Goal: Information Seeking & Learning: Check status

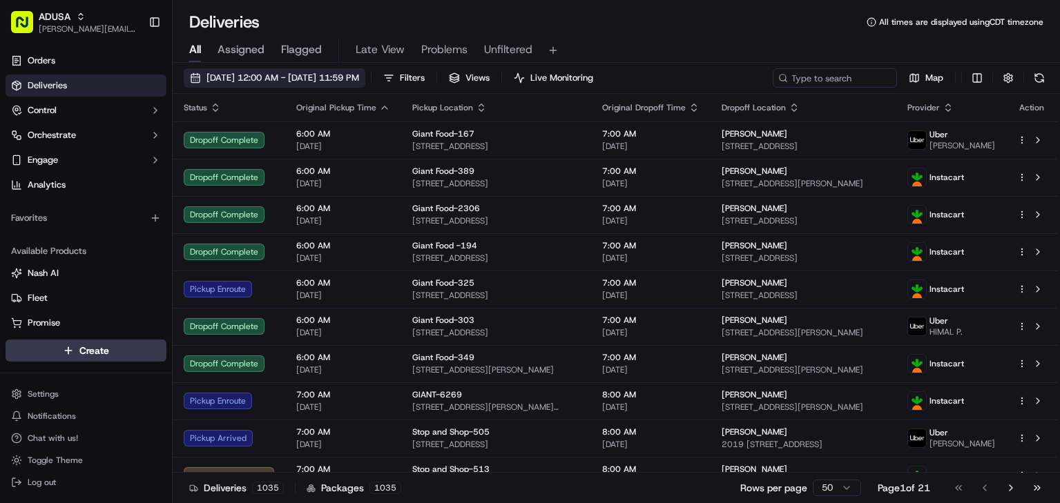
click at [264, 74] on span "[DATE] 12:00 AM - [DATE] 11:59 PM" at bounding box center [282, 78] width 153 height 12
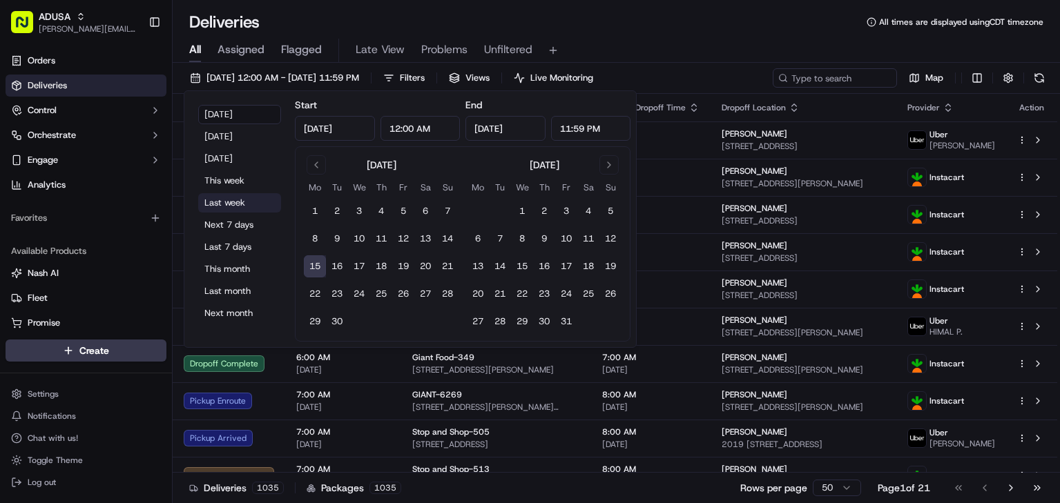
click at [240, 199] on button "Last week" at bounding box center [239, 202] width 83 height 19
type input "[DATE]"
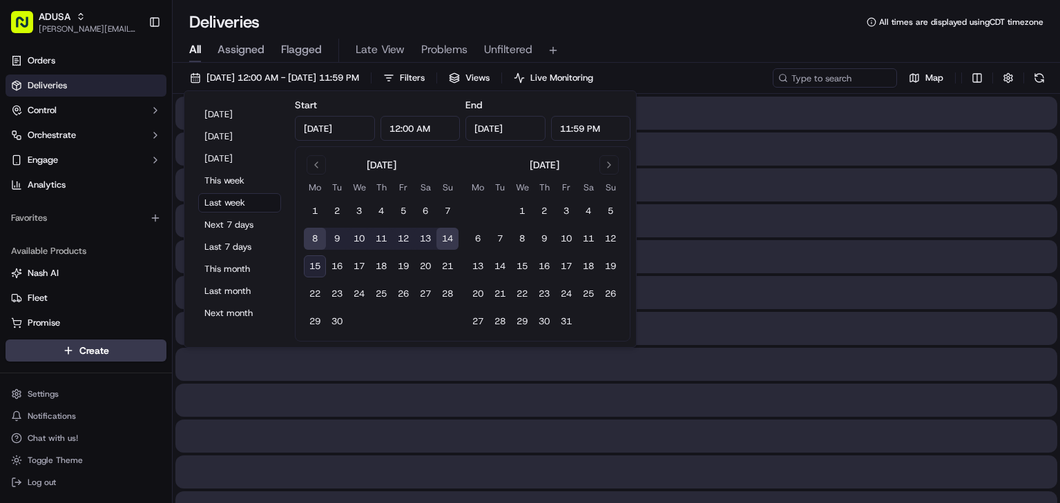
click at [694, 27] on div "Deliveries All times are displayed using CDT timezone" at bounding box center [616, 22] width 887 height 22
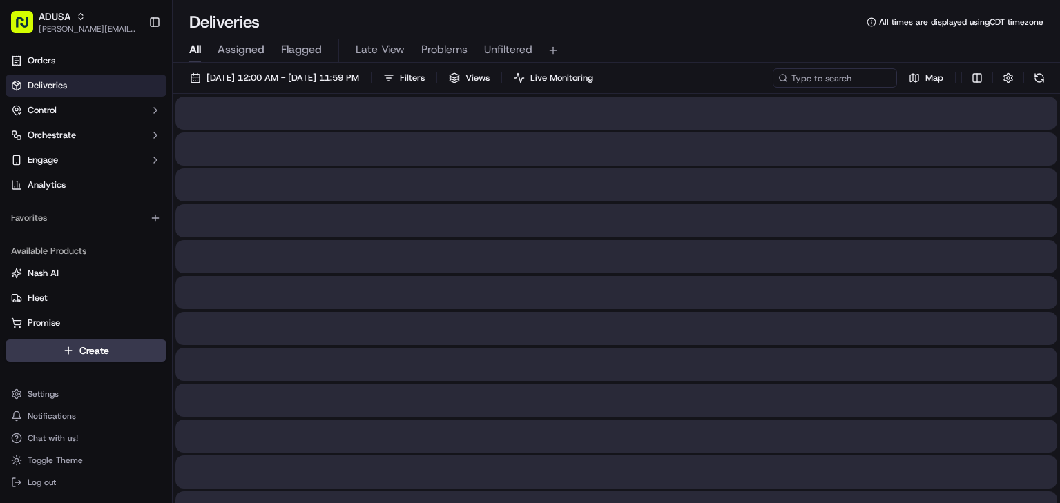
click at [823, 88] on div "[DATE] 12:00 AM - [DATE] 11:59 PM Filters Views Live Monitoring Map" at bounding box center [616, 81] width 887 height 26
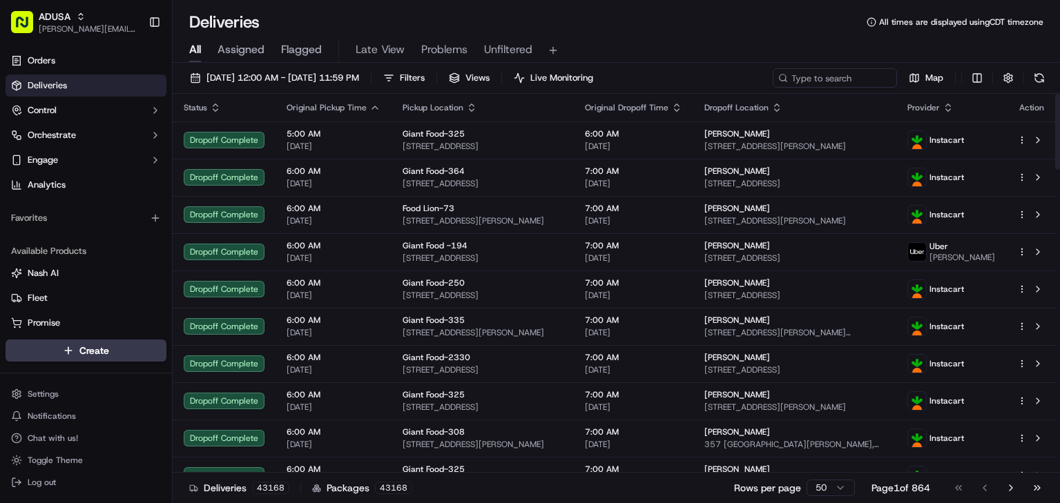
click at [713, 37] on div "All Assigned Flagged Late View Problems Unfiltered" at bounding box center [616, 48] width 887 height 30
click at [799, 80] on input at bounding box center [814, 77] width 166 height 19
paste input "m708184611"
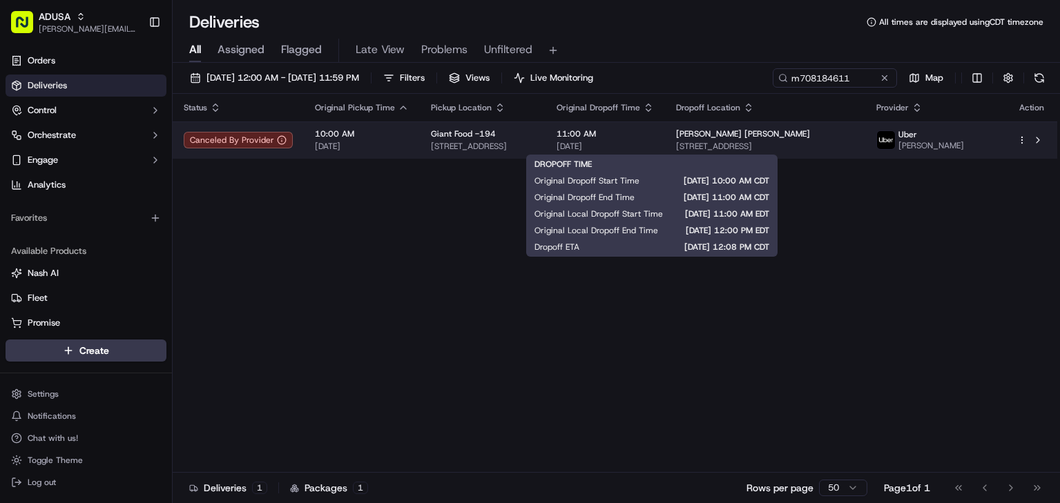
click at [652, 147] on span "[DATE]" at bounding box center [604, 146] width 97 height 11
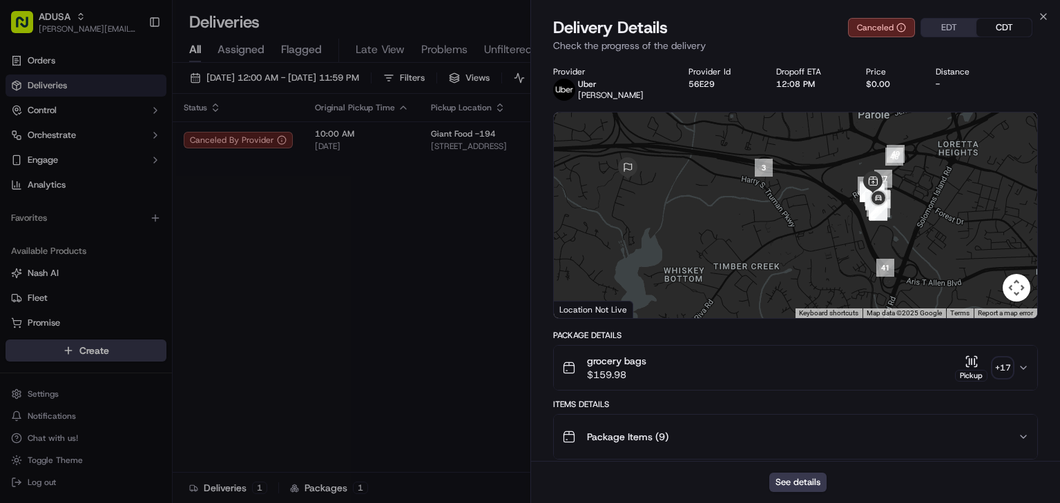
drag, startPoint x: 882, startPoint y: 235, endPoint x: 843, endPoint y: 199, distance: 53.3
click at [843, 199] on div at bounding box center [796, 216] width 484 height 206
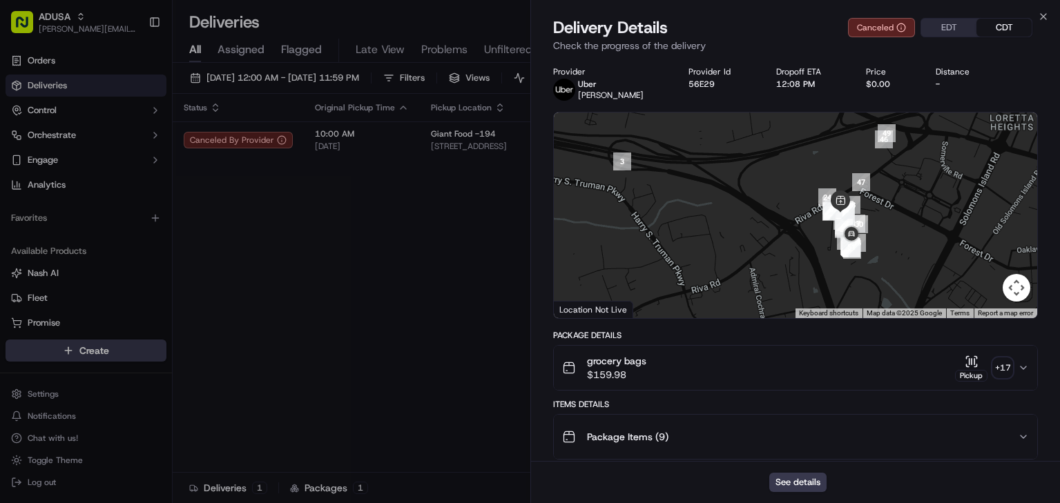
drag, startPoint x: 899, startPoint y: 176, endPoint x: 924, endPoint y: 229, distance: 59.0
click at [924, 229] on div at bounding box center [796, 216] width 484 height 206
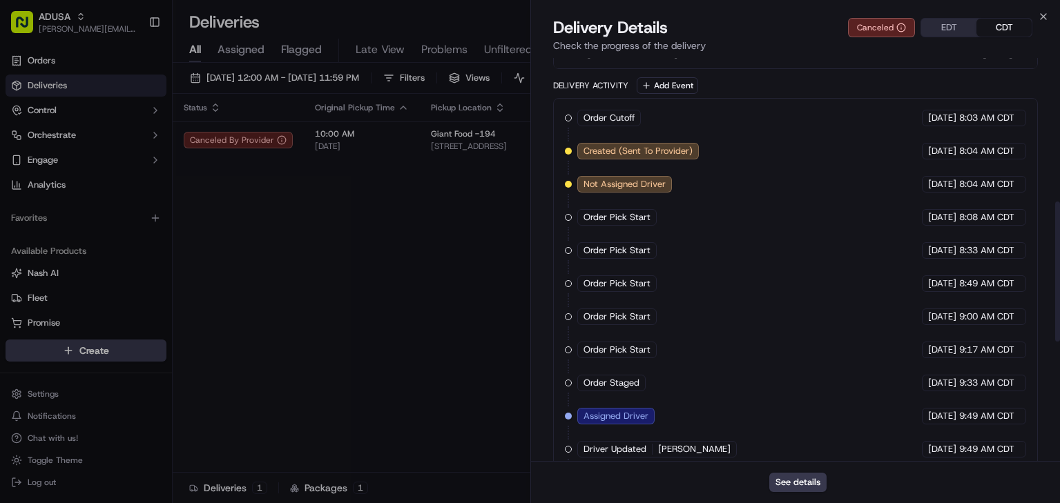
scroll to position [414, 0]
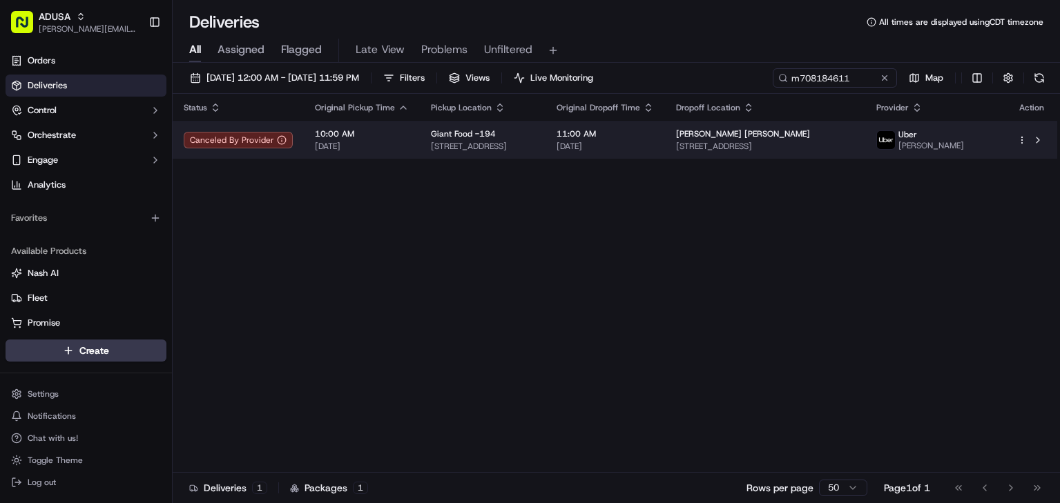
click at [854, 137] on div "[PERSON_NAME] [PERSON_NAME]" at bounding box center [765, 133] width 178 height 11
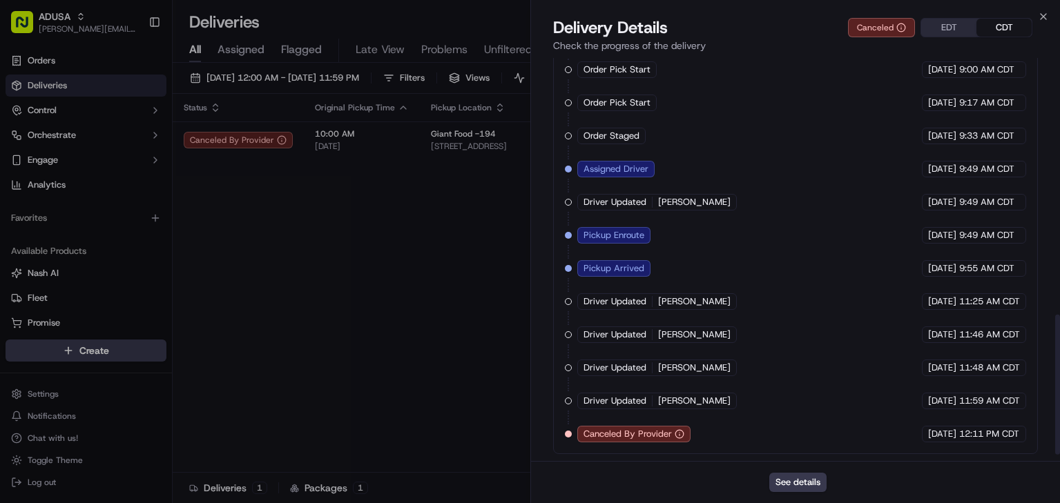
scroll to position [759, 0]
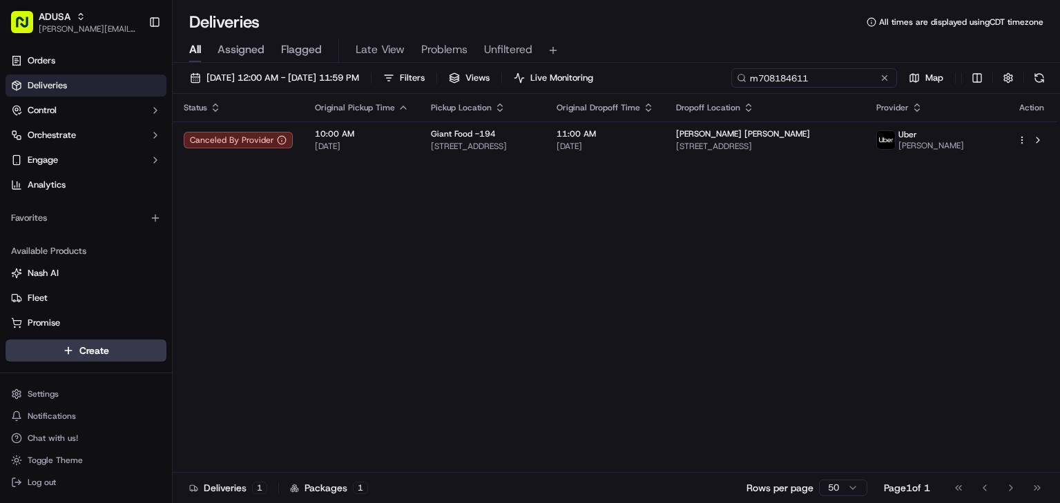
drag, startPoint x: 855, startPoint y: 80, endPoint x: 712, endPoint y: 85, distance: 143.0
click at [712, 85] on div "[DATE] 12:00 AM - [DATE] 11:59 PM Filters Views Live Monitoring m708184611 Map" at bounding box center [616, 81] width 887 height 26
paste input "10531232"
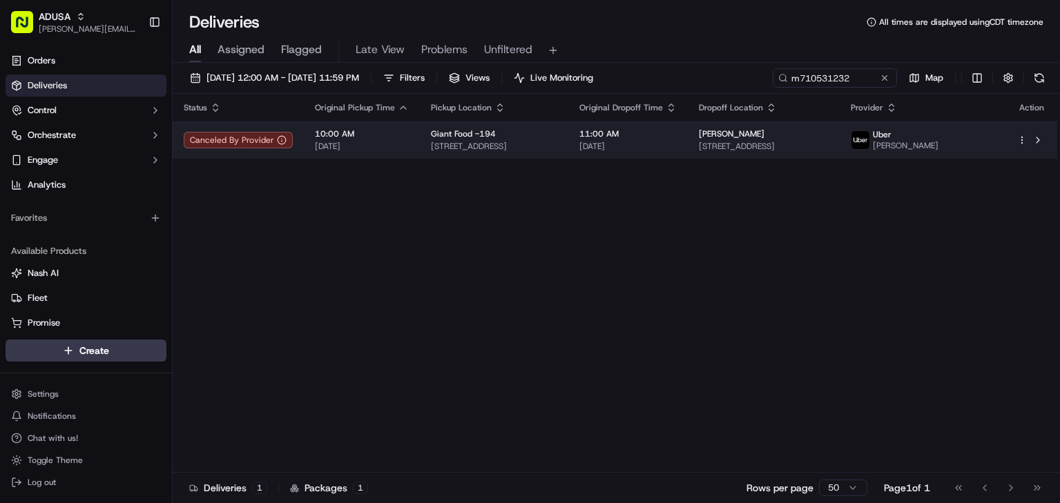
click at [736, 155] on td "[PERSON_NAME] [STREET_ADDRESS]" at bounding box center [763, 139] width 152 height 37
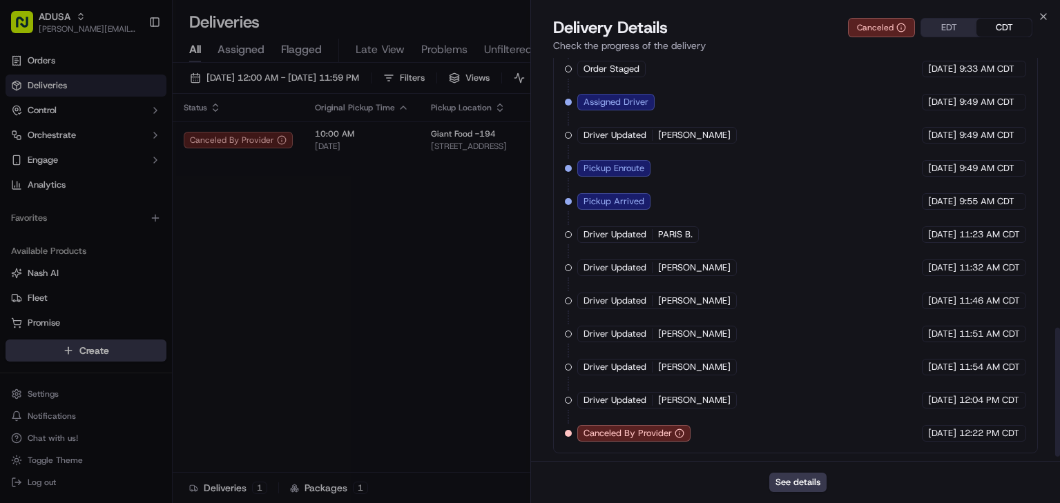
scroll to position [859, 0]
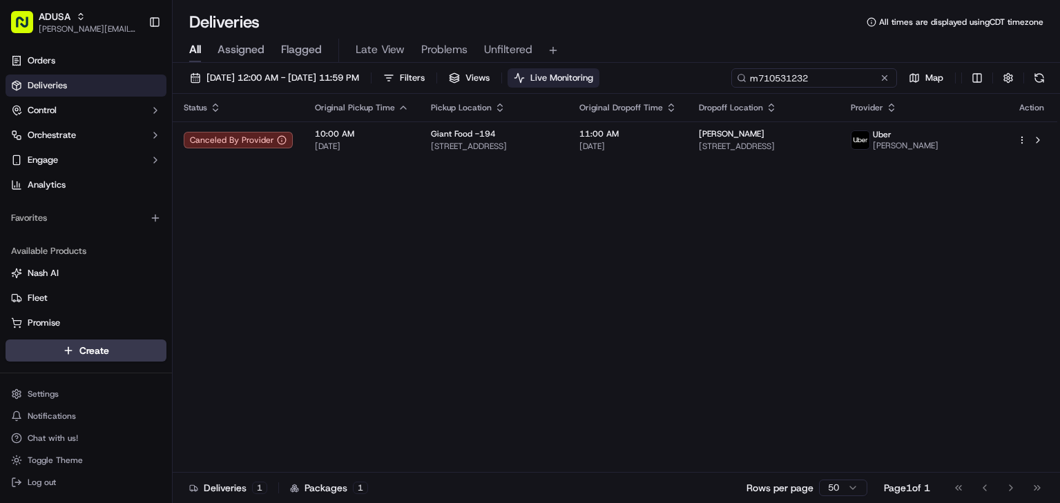
drag, startPoint x: 862, startPoint y: 78, endPoint x: 645, endPoint y: 84, distance: 216.8
click at [656, 81] on div "[DATE] 12:00 AM - [DATE] 11:59 PM Filters Views Live Monitoring m710531232 Map" at bounding box center [616, 81] width 887 height 26
paste input "4013566"
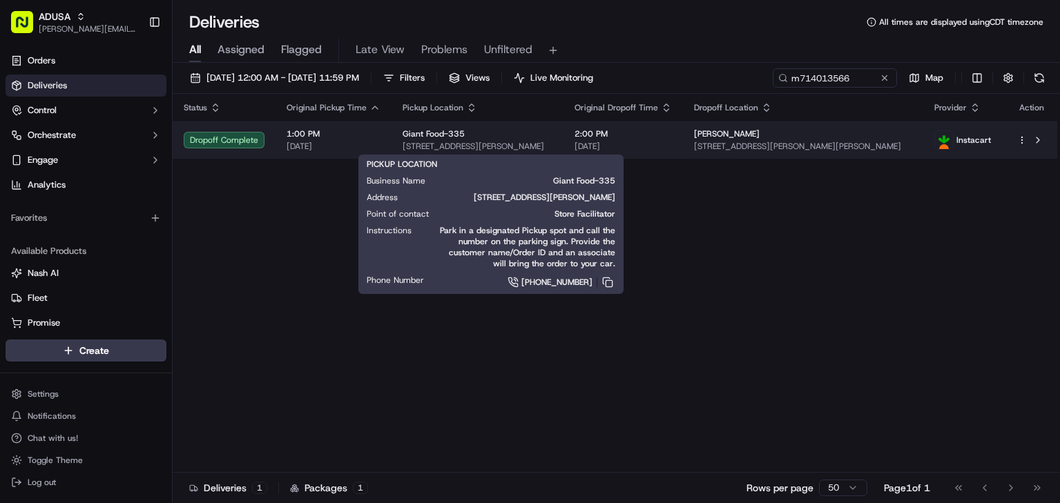
click at [534, 151] on span "[STREET_ADDRESS][PERSON_NAME]" at bounding box center [477, 146] width 150 height 11
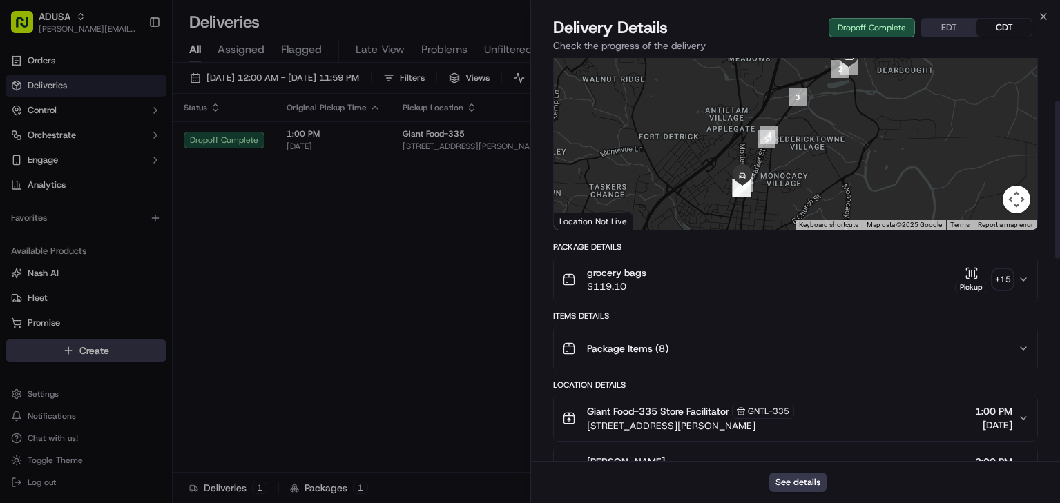
scroll to position [75, 0]
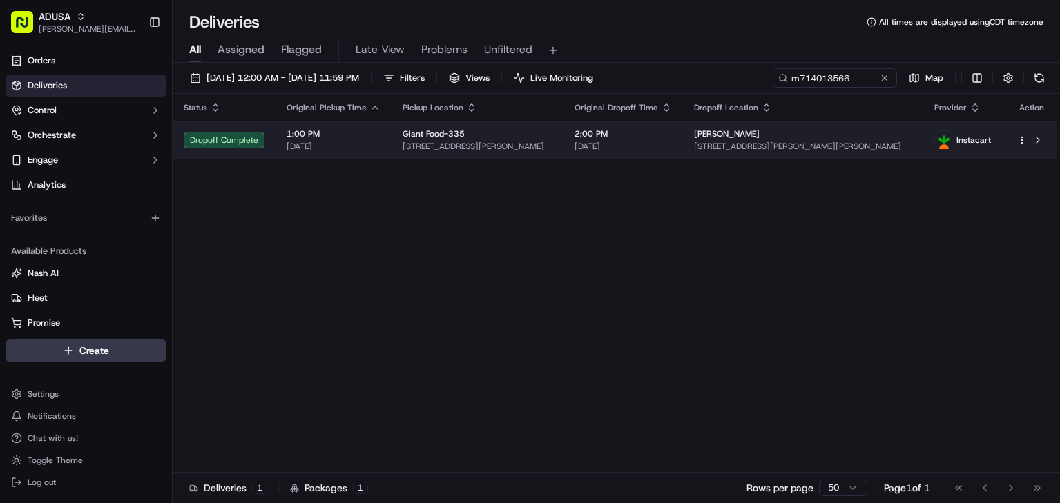
click at [1018, 141] on html "[PERSON_NAME] [PERSON_NAME][EMAIL_ADDRESS][PERSON_NAME][DOMAIN_NAME] Toggle Sid…" at bounding box center [530, 251] width 1060 height 503
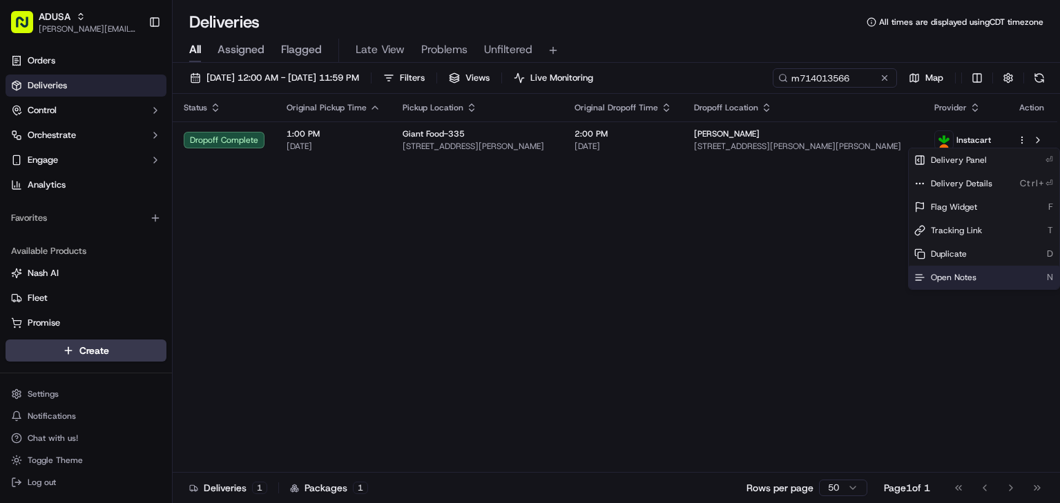
click at [970, 276] on span "Open Notes" at bounding box center [953, 277] width 46 height 11
click at [708, 191] on div "Status Original Pickup Time Pickup Location Original Dropoff Time Dropoff Locat…" at bounding box center [615, 283] width 884 height 379
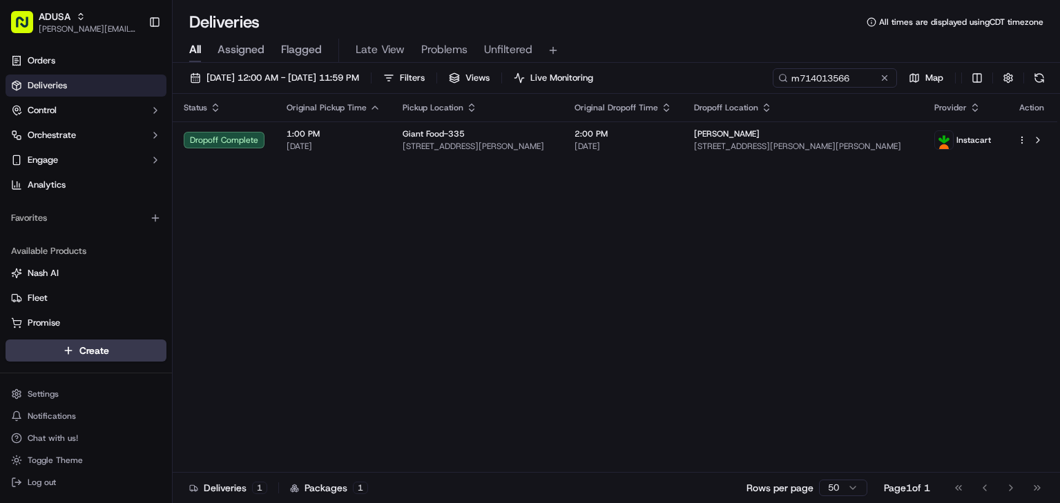
drag, startPoint x: 577, startPoint y: 276, endPoint x: 836, endPoint y: 274, distance: 258.9
drag, startPoint x: 867, startPoint y: 80, endPoint x: 589, endPoint y: 70, distance: 277.6
click at [589, 70] on div "[DATE] 12:00 AM - [DATE] 11:59 PM Filters Views Live Monitoring m714013566 Map" at bounding box center [616, 81] width 887 height 26
paste input "3676027"
type input "m713676027"
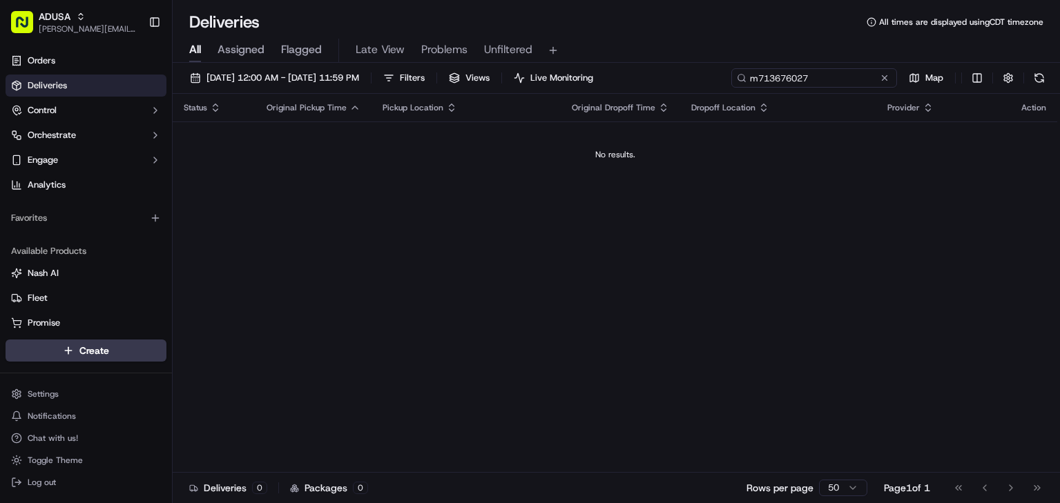
click at [838, 80] on input "m713676027" at bounding box center [814, 77] width 166 height 19
click at [359, 77] on span "[DATE] 12:00 AM - [DATE] 11:59 PM" at bounding box center [282, 78] width 153 height 12
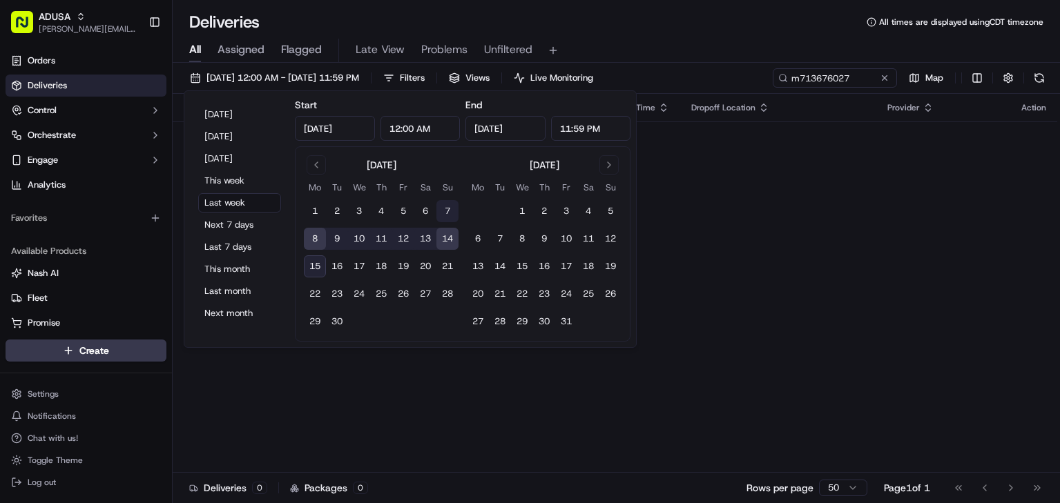
click at [445, 206] on button "7" at bounding box center [447, 211] width 22 height 22
type input "[DATE]"
click at [451, 239] on button "14" at bounding box center [447, 239] width 22 height 22
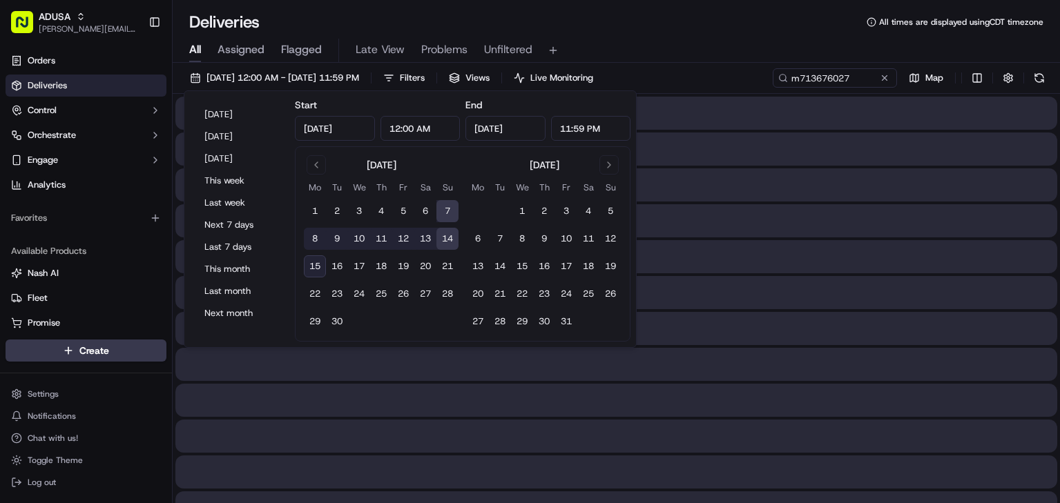
type input "[DATE]"
click at [743, 44] on div "All Assigned Flagged Late View Problems Unfiltered" at bounding box center [616, 51] width 887 height 24
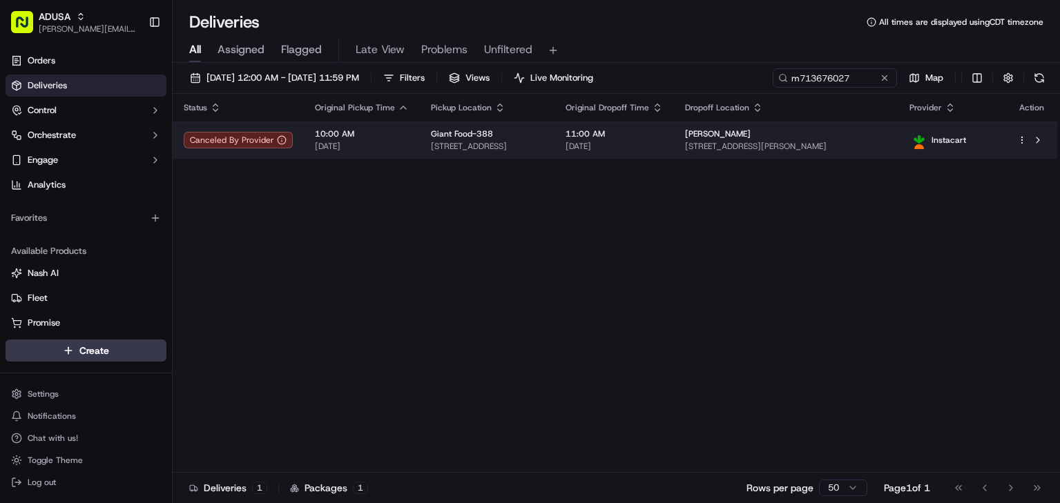
click at [543, 147] on span "[STREET_ADDRESS]" at bounding box center [487, 146] width 113 height 11
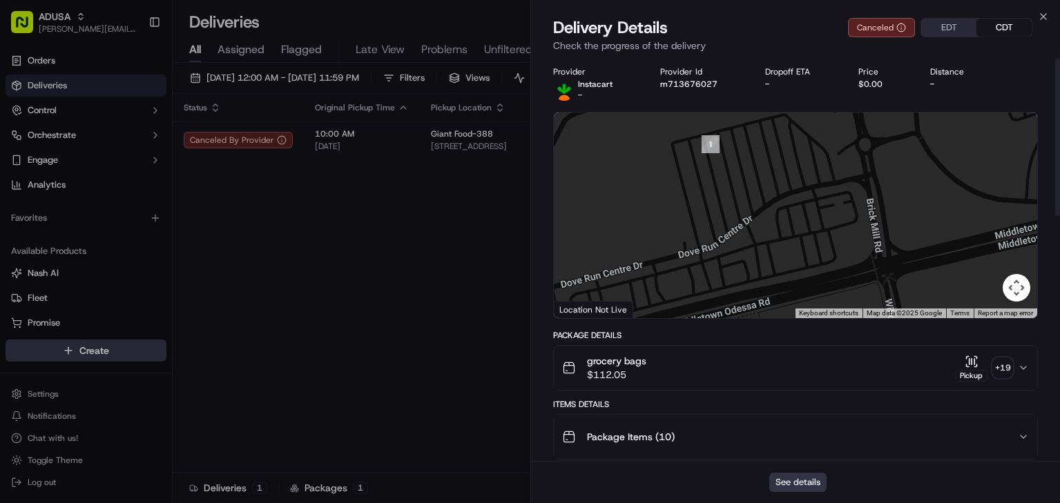
click at [812, 476] on button "See details" at bounding box center [797, 482] width 57 height 19
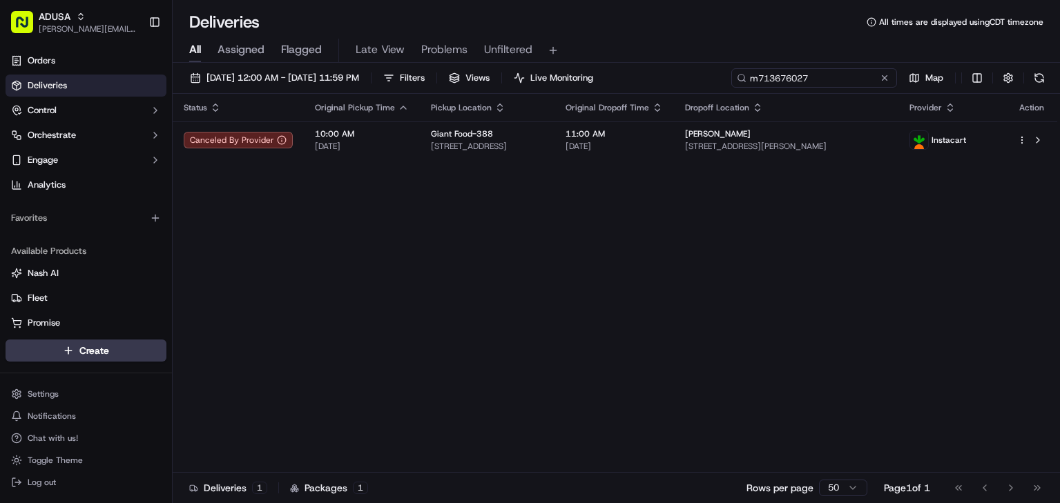
drag, startPoint x: 861, startPoint y: 79, endPoint x: 661, endPoint y: 69, distance: 200.4
click at [661, 69] on div "[DATE] 12:00 AM - [DATE] 11:59 PM Filters Views Live Monitoring m713676027 Map" at bounding box center [616, 81] width 887 height 26
paste input "2177811"
type input "m712177811"
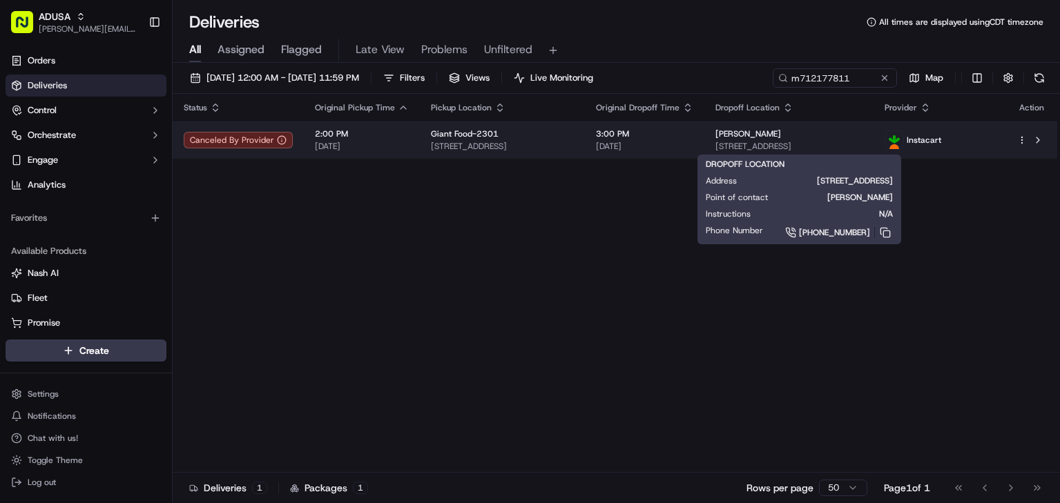
click at [838, 150] on span "[STREET_ADDRESS]" at bounding box center [788, 146] width 146 height 11
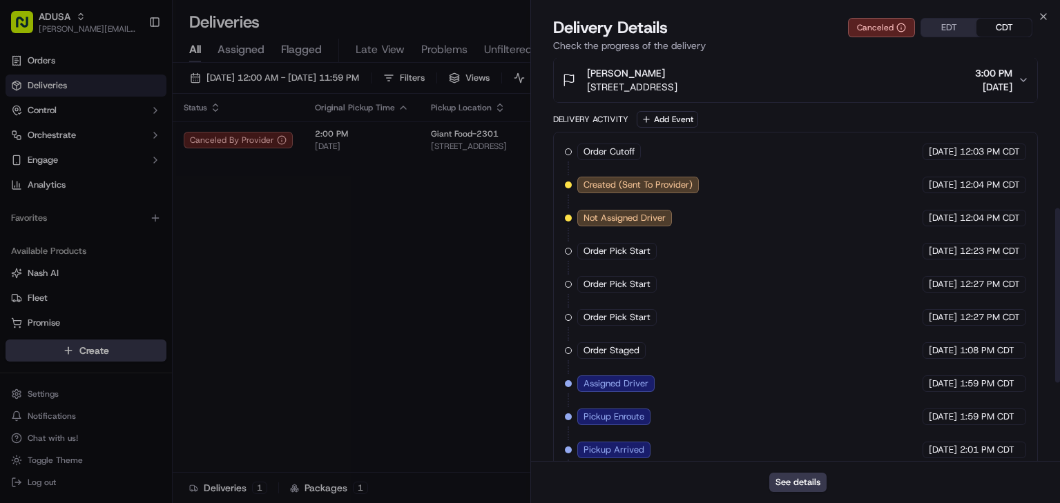
scroll to position [527, 0]
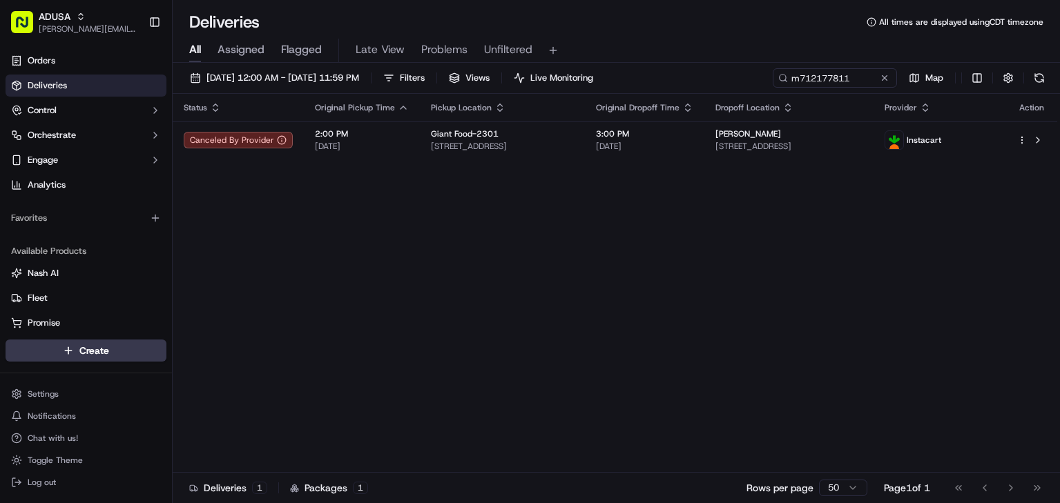
drag, startPoint x: 297, startPoint y: 240, endPoint x: 261, endPoint y: 211, distance: 46.6
click at [90, 22] on div "ADUSA" at bounding box center [88, 17] width 99 height 14
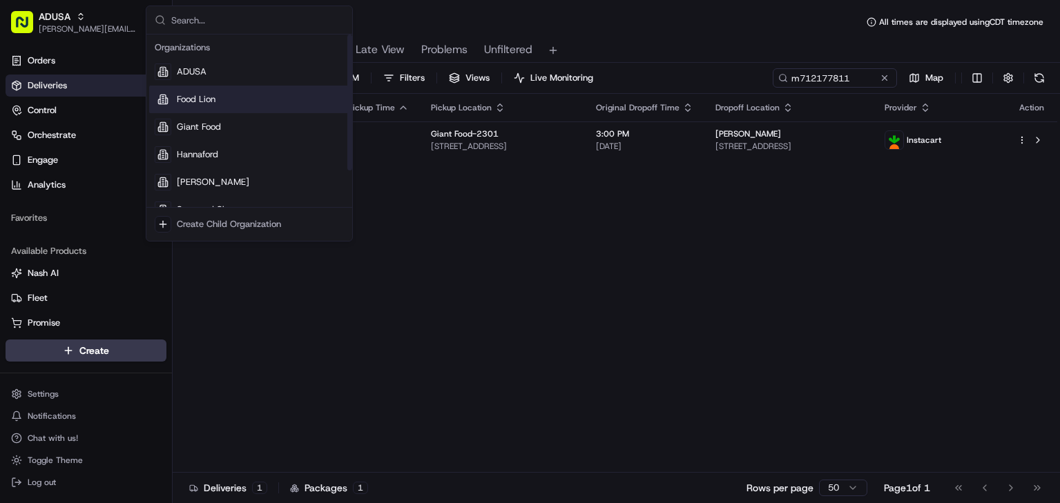
click at [187, 94] on span "Food Lion" at bounding box center [196, 99] width 39 height 12
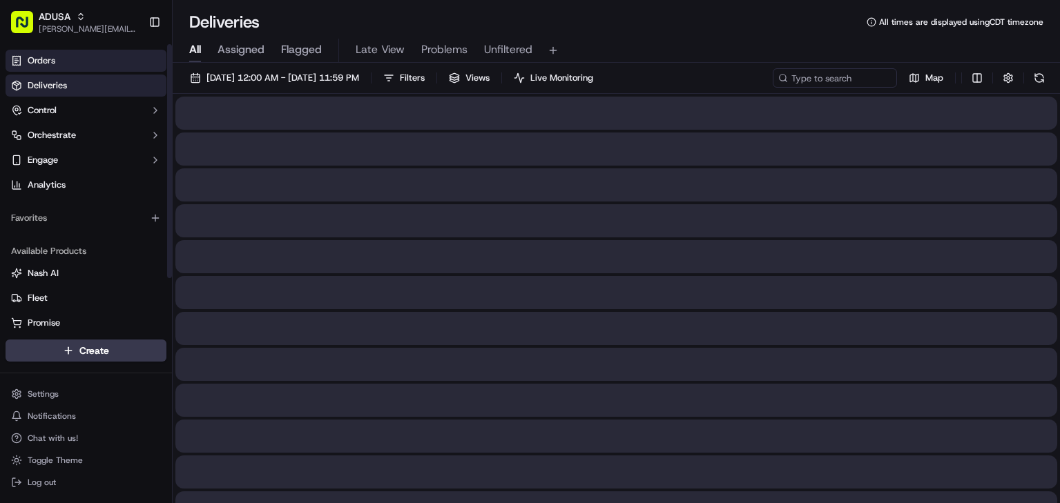
click at [84, 64] on link "Orders" at bounding box center [86, 61] width 161 height 22
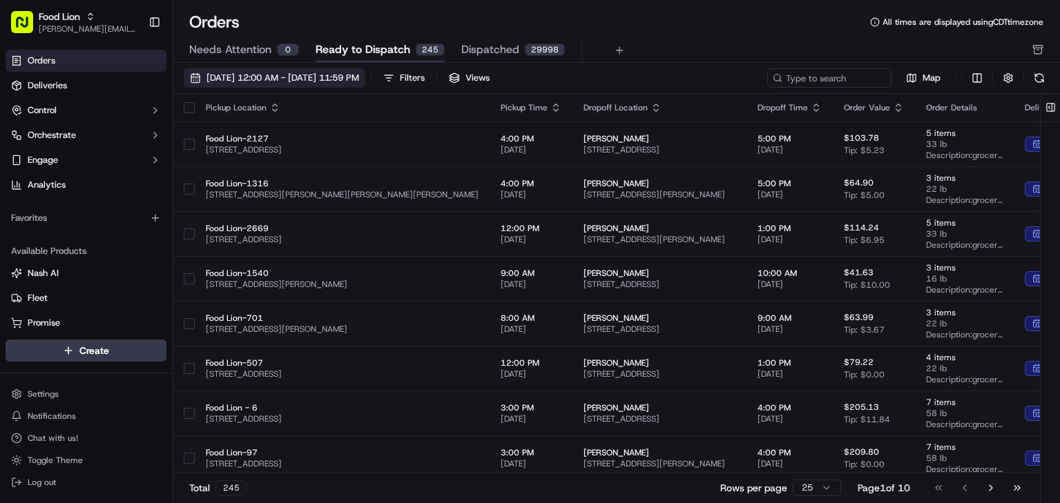
click at [326, 76] on span "[DATE] 12:00 AM - [DATE] 11:59 PM" at bounding box center [282, 78] width 153 height 12
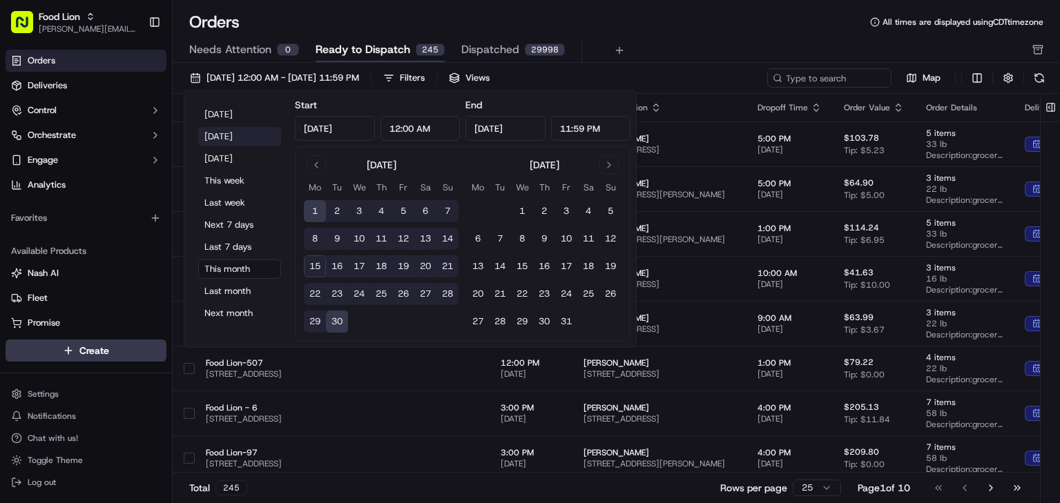
click at [246, 137] on button "[DATE]" at bounding box center [239, 136] width 83 height 19
type input "[DATE]"
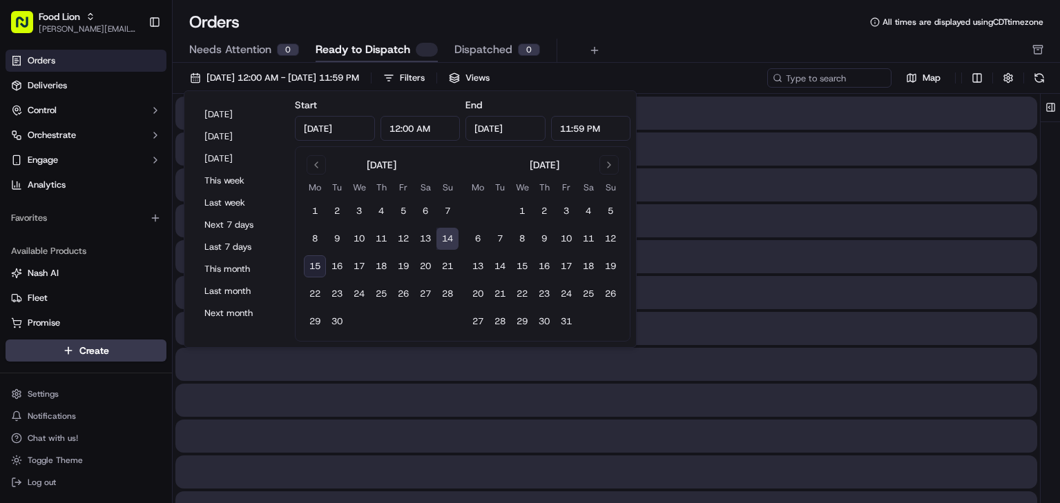
click at [625, 28] on div "Orders All times are displayed using CDT timezone" at bounding box center [616, 22] width 887 height 22
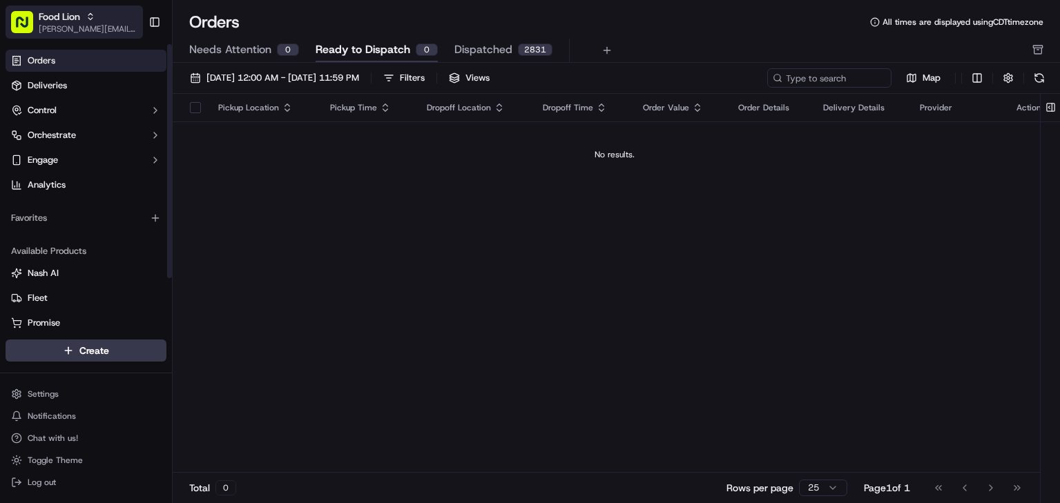
click at [106, 36] on button "Food Lion [PERSON_NAME][EMAIL_ADDRESS][PERSON_NAME][DOMAIN_NAME]" at bounding box center [74, 22] width 137 height 33
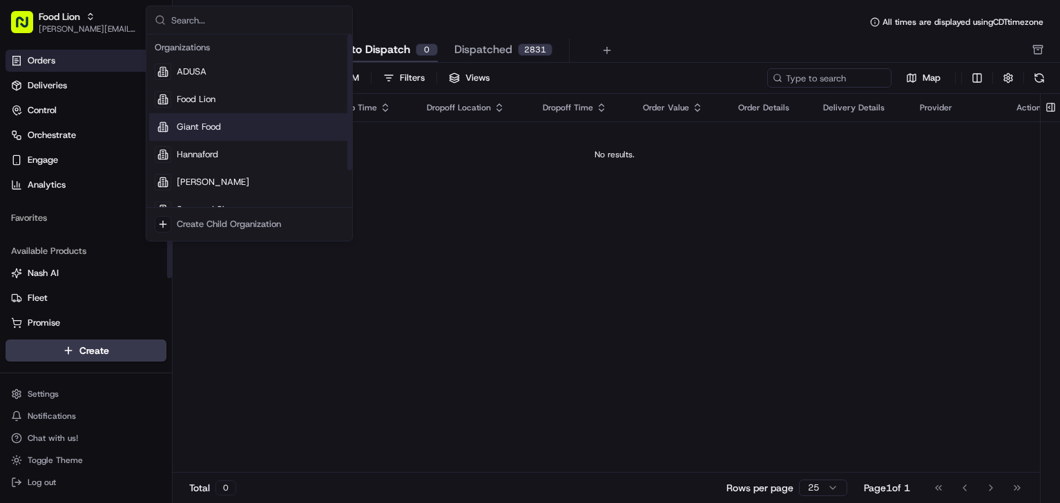
click at [201, 124] on span "Giant Food" at bounding box center [199, 127] width 44 height 12
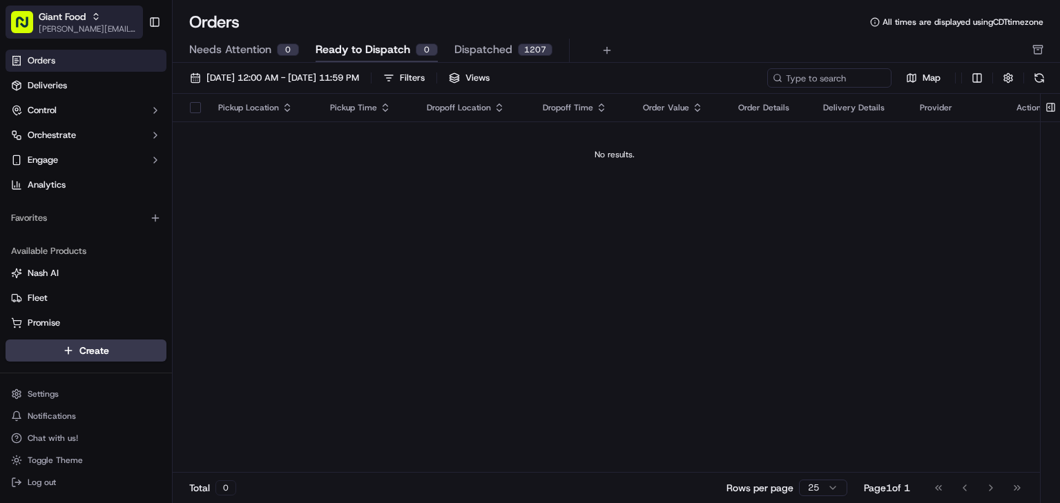
click at [99, 30] on span "[PERSON_NAME][EMAIL_ADDRESS][PERSON_NAME][DOMAIN_NAME]" at bounding box center [88, 28] width 99 height 11
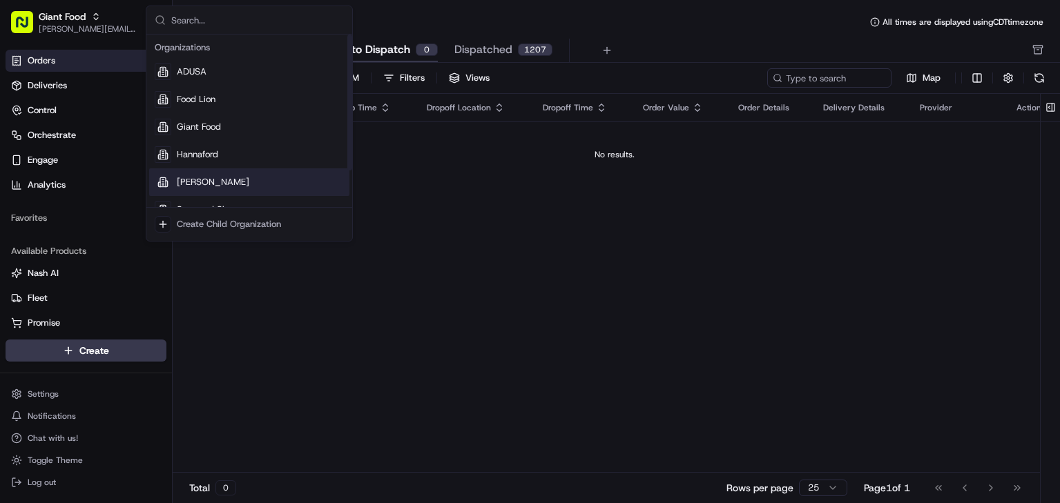
click at [223, 175] on div "[PERSON_NAME]" at bounding box center [249, 182] width 200 height 28
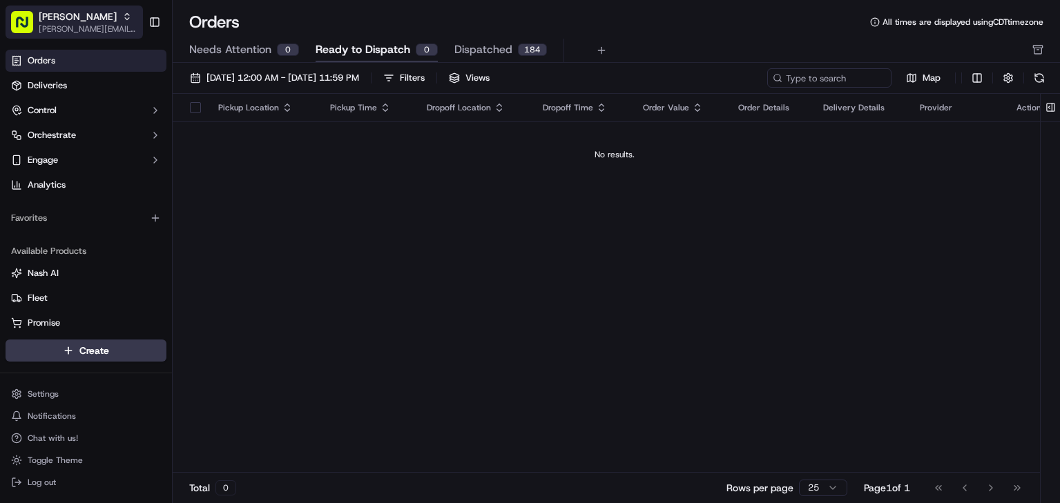
click at [108, 28] on span "[PERSON_NAME][EMAIL_ADDRESS][PERSON_NAME][DOMAIN_NAME]" at bounding box center [88, 28] width 99 height 11
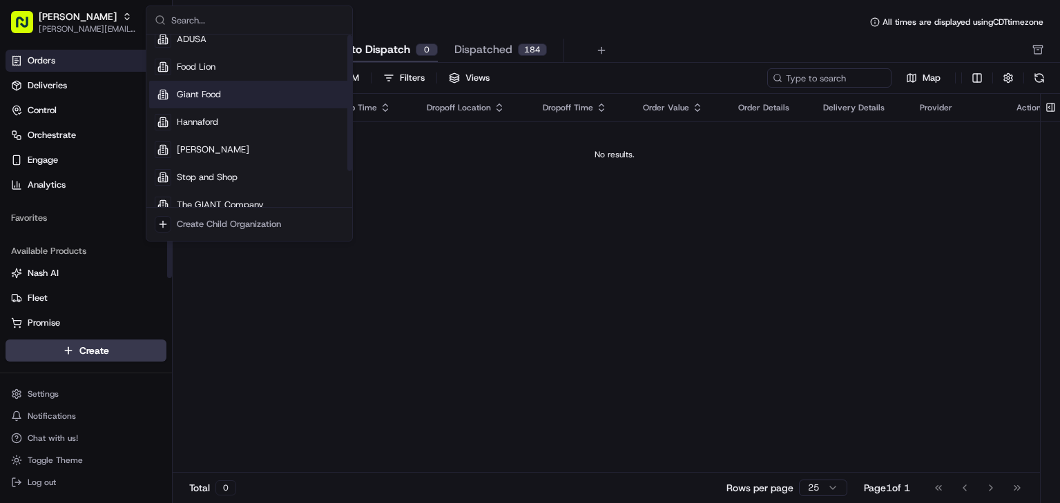
scroll to position [47, 0]
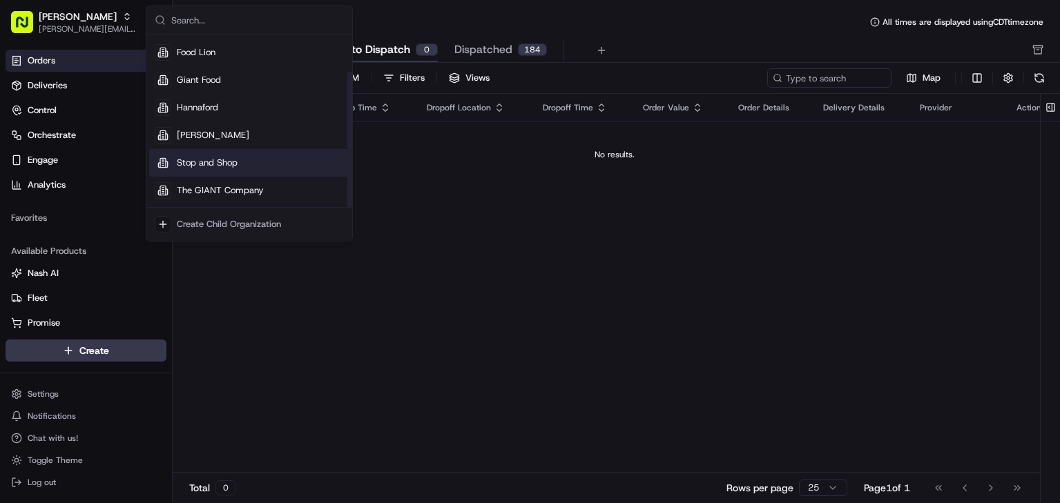
click at [221, 157] on span "Stop and Shop" at bounding box center [207, 163] width 61 height 12
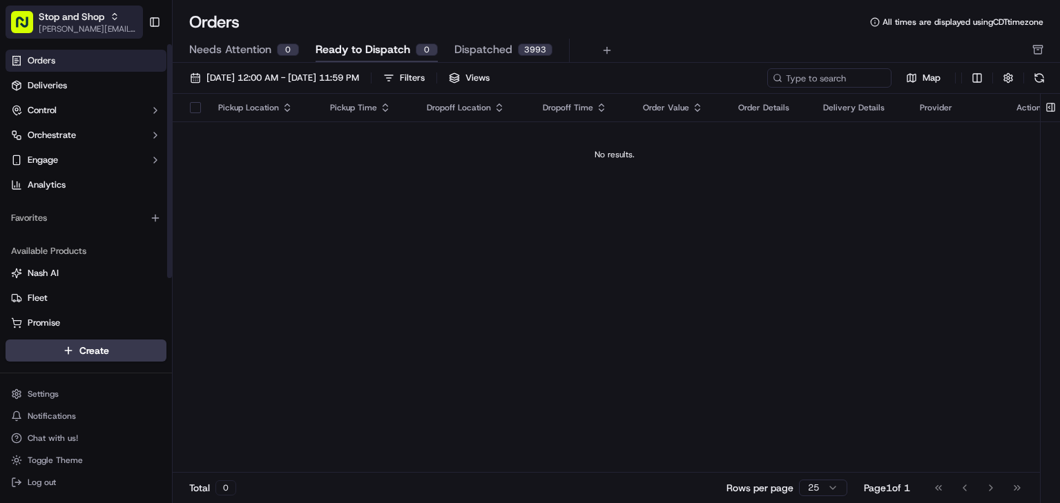
click at [88, 23] on span "Stop and Shop" at bounding box center [72, 17] width 66 height 14
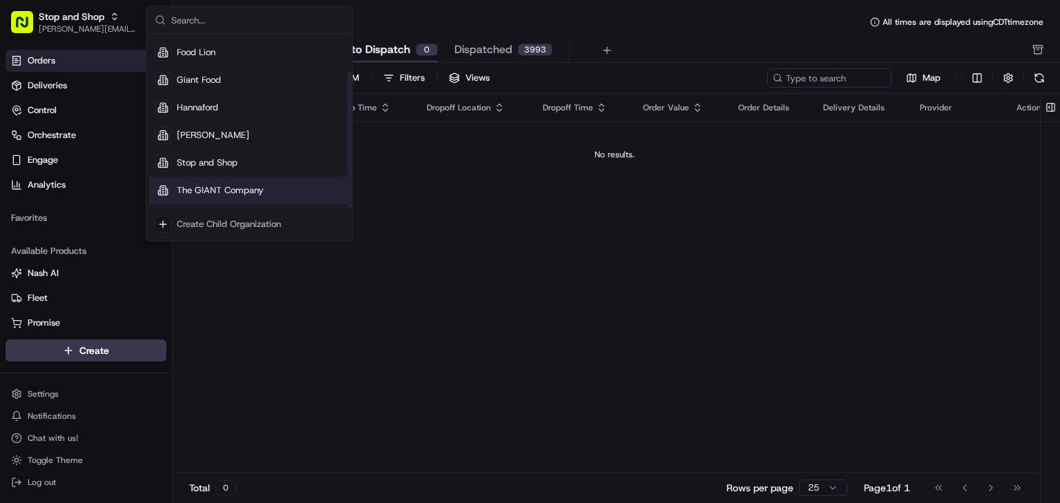
click at [235, 192] on span "The GIANT Company" at bounding box center [220, 190] width 87 height 12
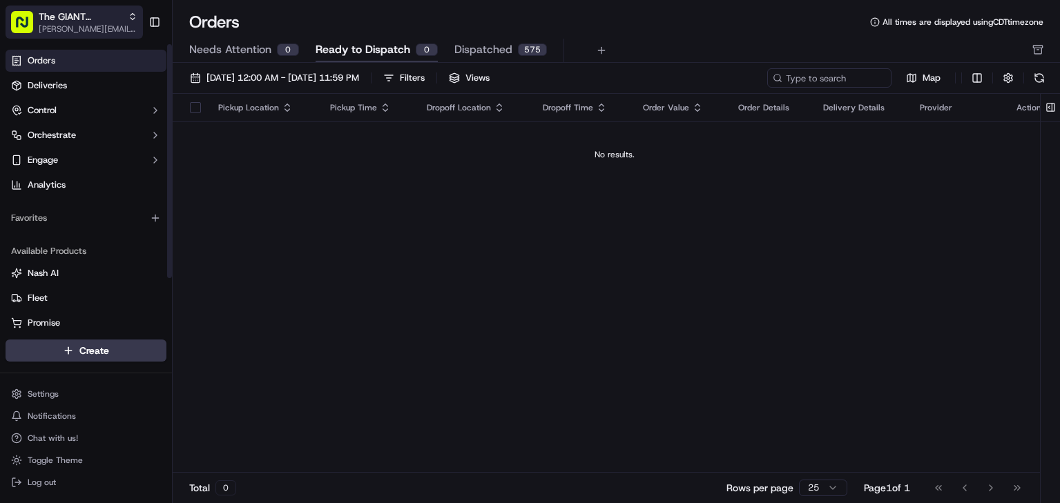
click at [97, 25] on span "[PERSON_NAME][EMAIL_ADDRESS][PERSON_NAME][DOMAIN_NAME]" at bounding box center [88, 28] width 99 height 11
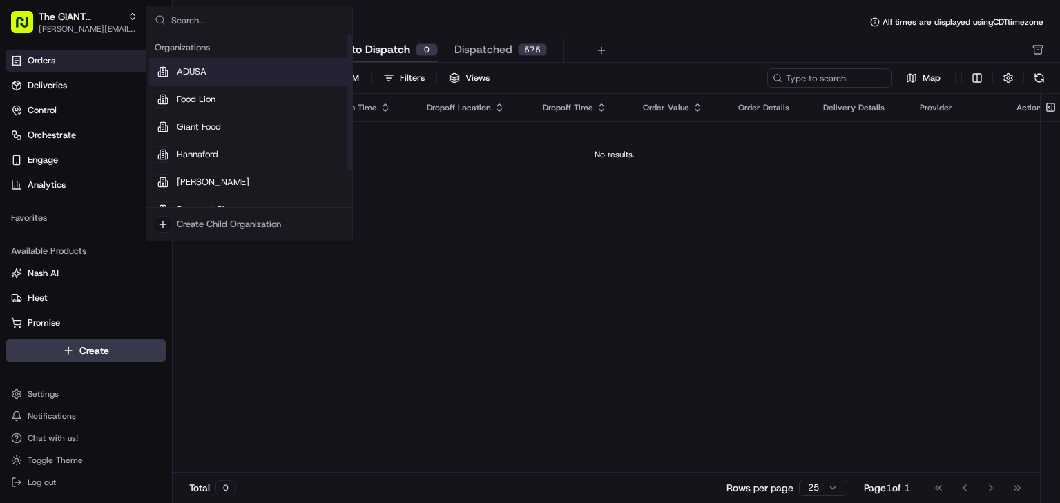
click at [188, 77] on span "ADUSA" at bounding box center [192, 72] width 30 height 12
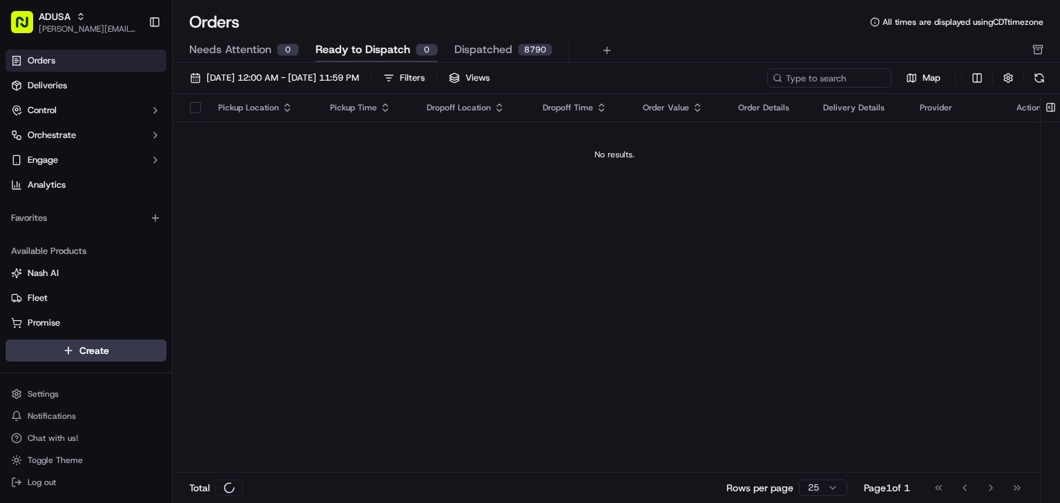
click at [99, 91] on link "Deliveries" at bounding box center [86, 86] width 161 height 22
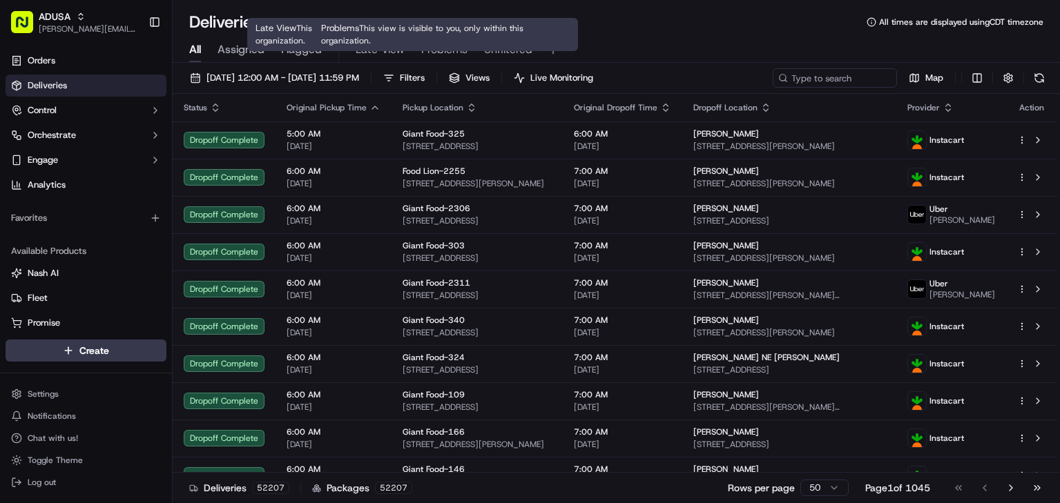
click at [453, 49] on span "Problems" at bounding box center [444, 49] width 46 height 17
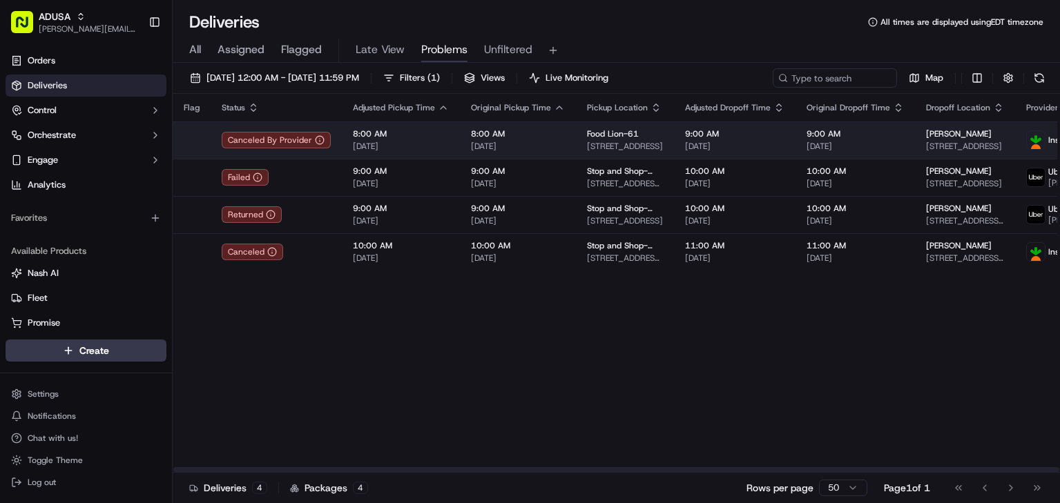
click at [580, 144] on td "Food Lion-61 [STREET_ADDRESS]" at bounding box center [625, 139] width 98 height 37
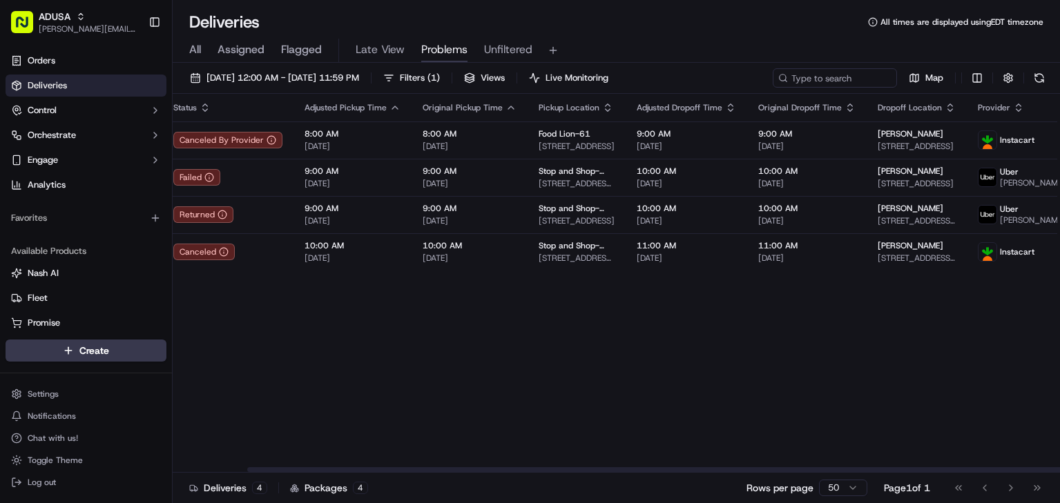
scroll to position [0, 357]
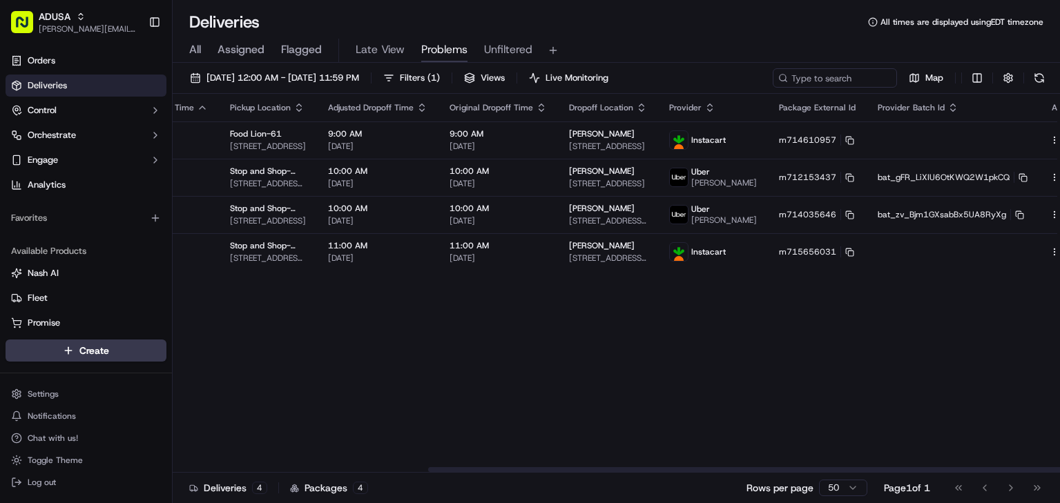
drag, startPoint x: 467, startPoint y: 313, endPoint x: 592, endPoint y: 280, distance: 129.3
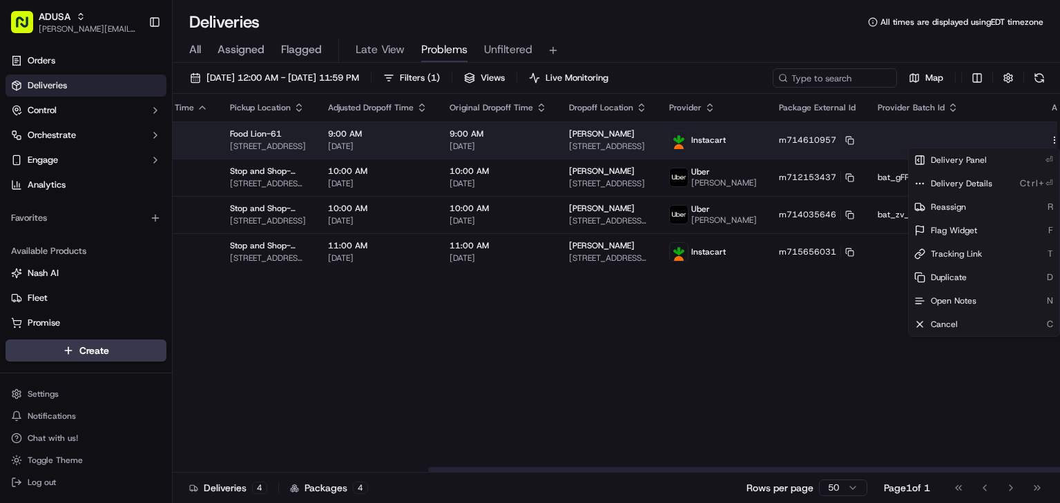
click at [1018, 140] on html "[PERSON_NAME] [PERSON_NAME][EMAIL_ADDRESS][PERSON_NAME][DOMAIN_NAME] Toggle Sid…" at bounding box center [530, 251] width 1060 height 503
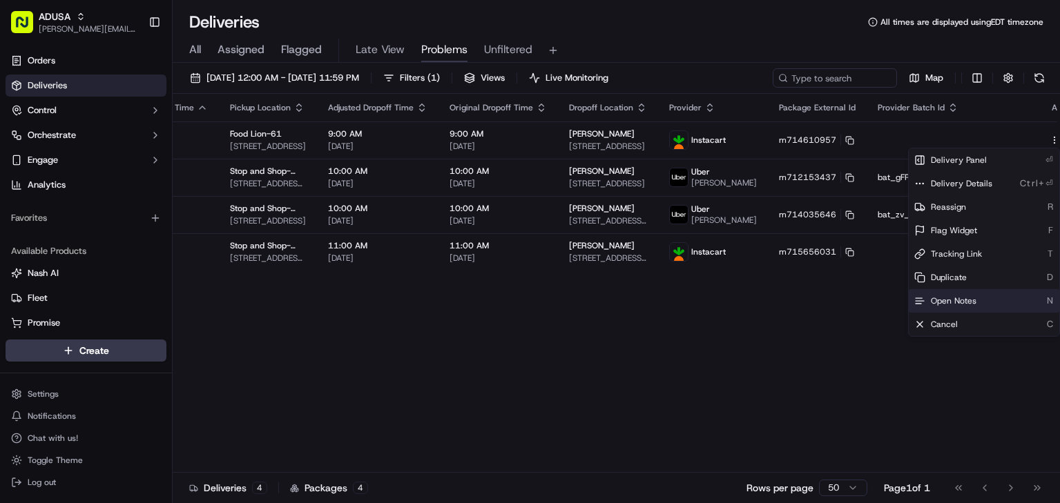
click at [962, 297] on span "Open Notes" at bounding box center [953, 300] width 46 height 11
drag, startPoint x: 791, startPoint y: 348, endPoint x: 828, endPoint y: 338, distance: 38.0
click at [792, 348] on div "Flag Status Adjusted Pickup Time Original Pickup Time Pickup Location Adjusted …" at bounding box center [453, 283] width 1274 height 379
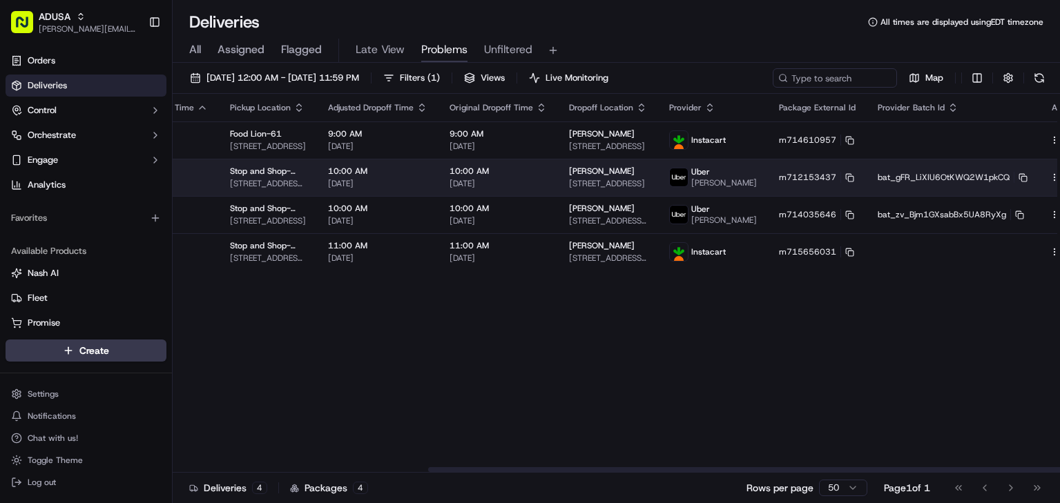
click at [1020, 182] on html "[PERSON_NAME] [PERSON_NAME][EMAIL_ADDRESS][PERSON_NAME][DOMAIN_NAME] Toggle Sid…" at bounding box center [530, 251] width 1060 height 503
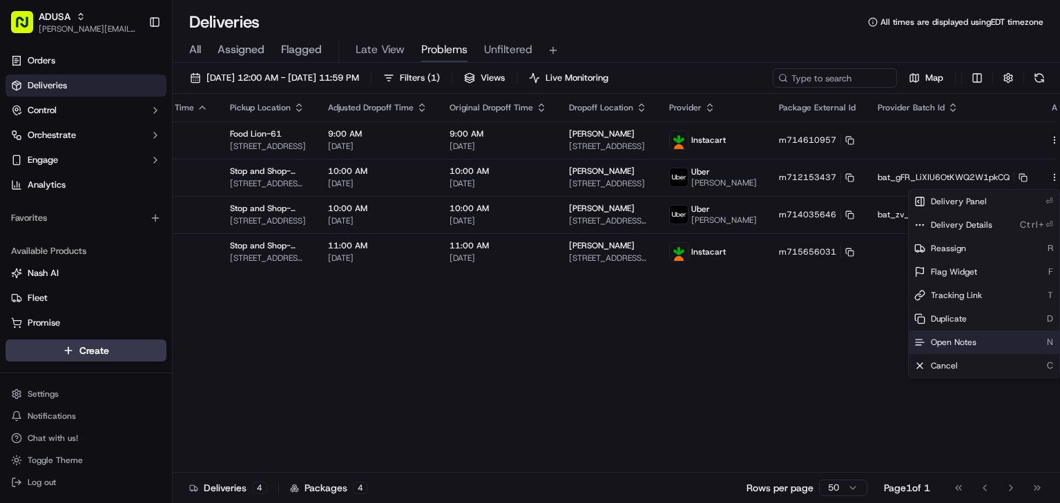
click at [970, 337] on span "Open Notes" at bounding box center [953, 342] width 46 height 11
click at [679, 404] on div "Flag Status Adjusted Pickup Time Original Pickup Time Pickup Location Adjusted …" at bounding box center [453, 283] width 1274 height 379
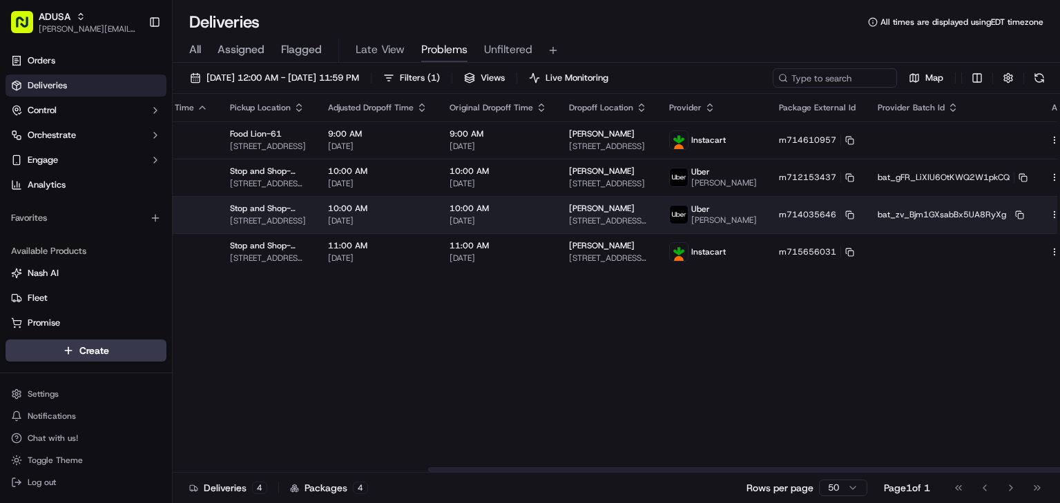
click at [1022, 224] on html "[PERSON_NAME] [PERSON_NAME][EMAIL_ADDRESS][PERSON_NAME][DOMAIN_NAME] Toggle Sid…" at bounding box center [530, 251] width 1060 height 503
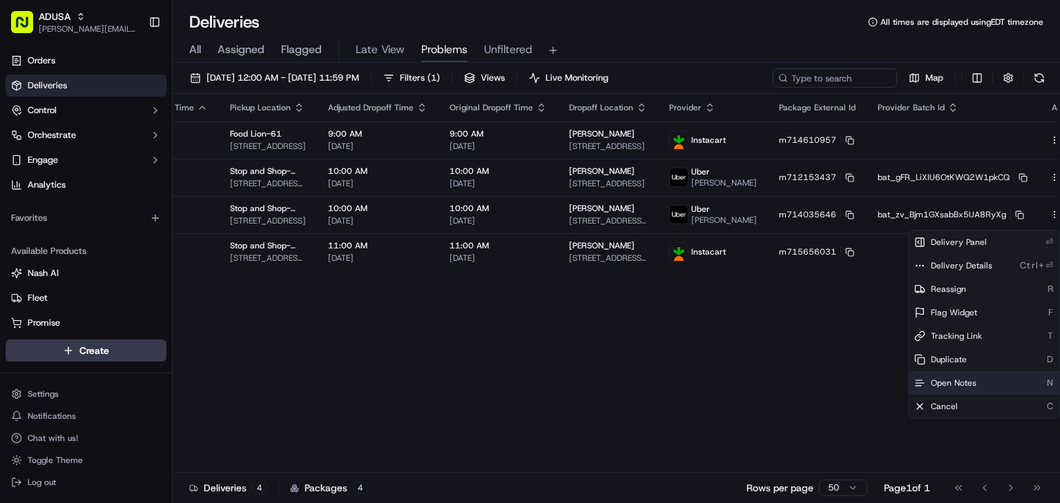
click at [957, 379] on span "Open Notes" at bounding box center [953, 383] width 46 height 11
drag, startPoint x: 739, startPoint y: 392, endPoint x: 918, endPoint y: 322, distance: 191.9
click at [758, 389] on div "Flag Status Adjusted Pickup Time Original Pickup Time Pickup Location Adjusted …" at bounding box center [453, 283] width 1274 height 379
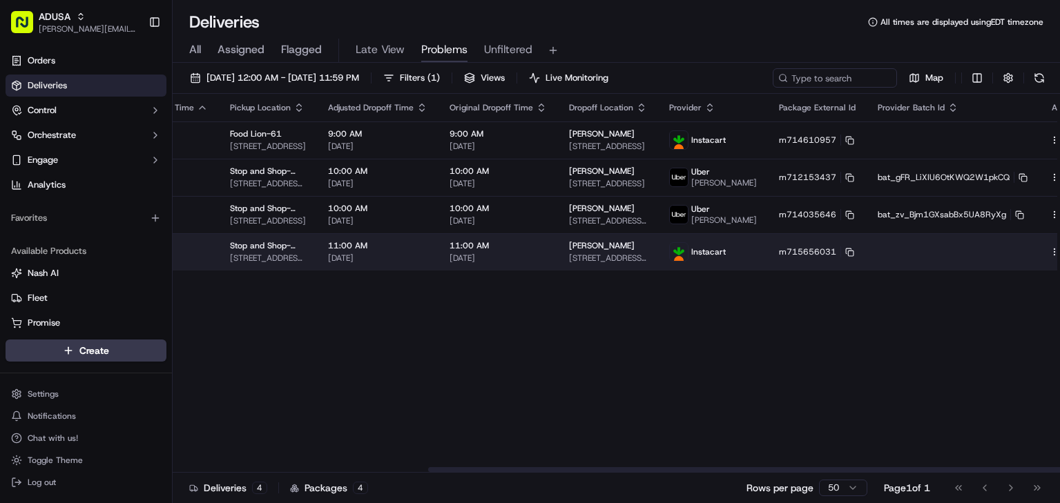
click at [1022, 257] on html "[PERSON_NAME] [PERSON_NAME][EMAIL_ADDRESS][PERSON_NAME][DOMAIN_NAME] Toggle Sid…" at bounding box center [530, 251] width 1060 height 503
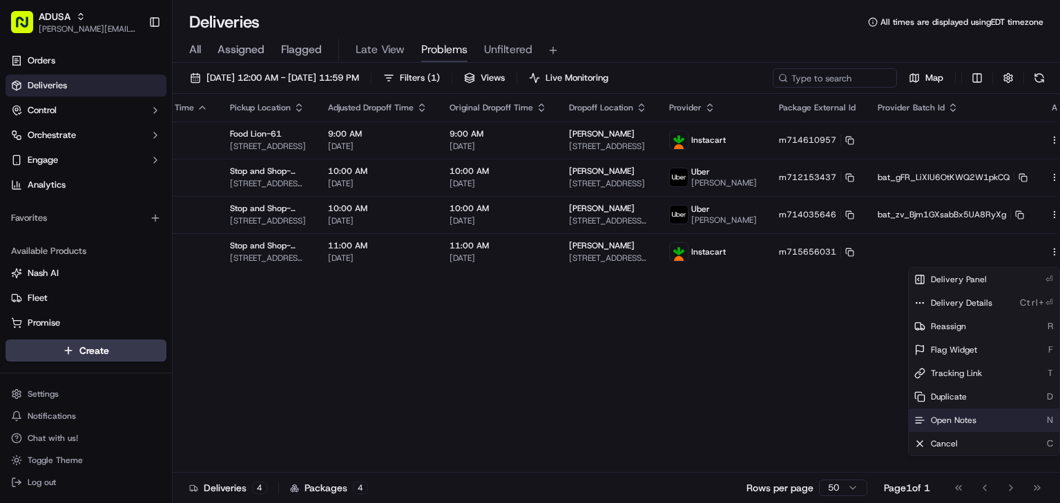
click at [955, 425] on span "Open Notes" at bounding box center [953, 420] width 46 height 11
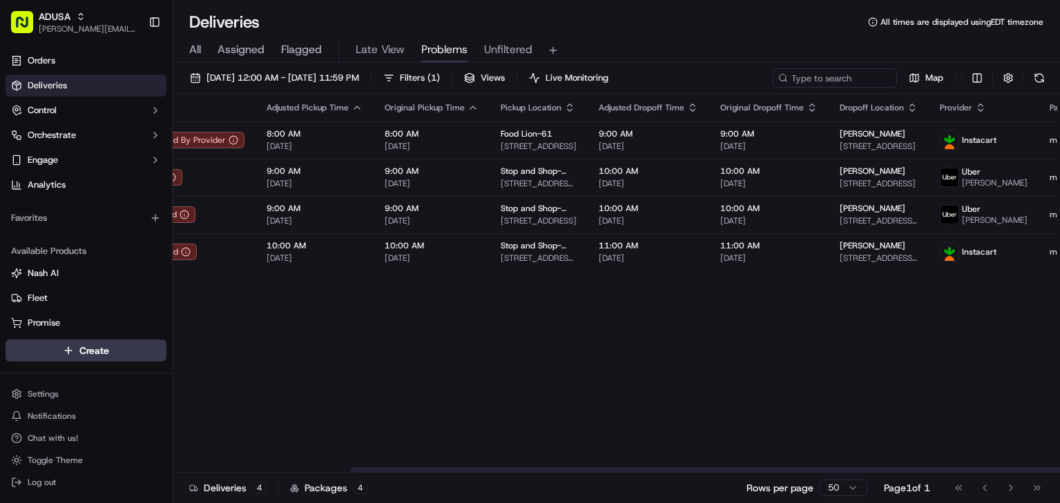
scroll to position [0, 0]
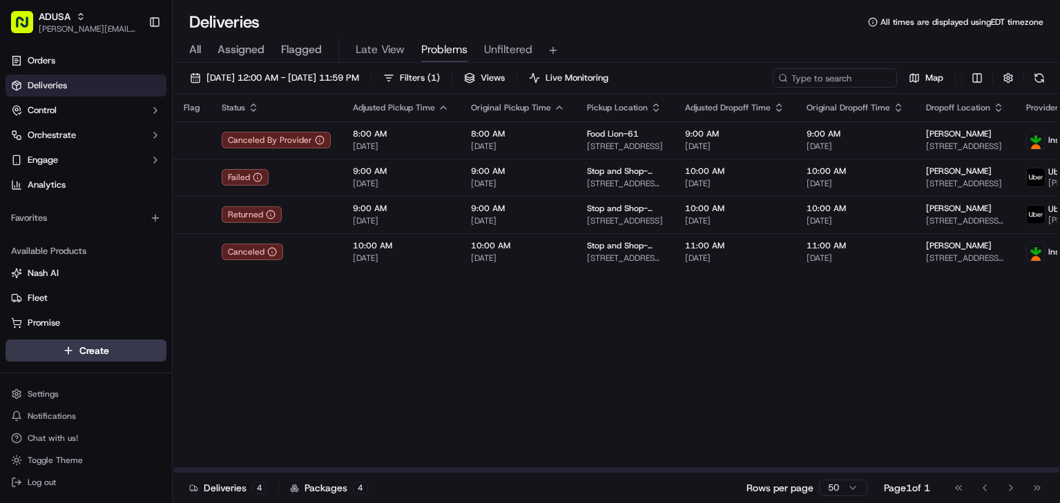
drag, startPoint x: 572, startPoint y: 349, endPoint x: 436, endPoint y: 323, distance: 138.5
click at [434, 374] on div "Flag Status Adjusted Pickup Time Original Pickup Time Pickup Location Adjusted …" at bounding box center [810, 283] width 1274 height 379
drag, startPoint x: 508, startPoint y: 388, endPoint x: 378, endPoint y: 371, distance: 131.6
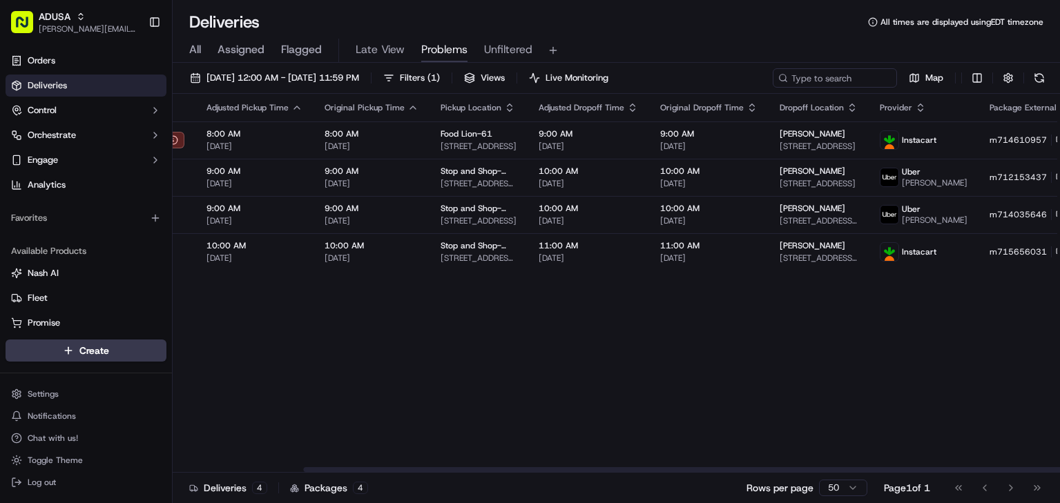
drag, startPoint x: 636, startPoint y: 315, endPoint x: 687, endPoint y: 305, distance: 51.3
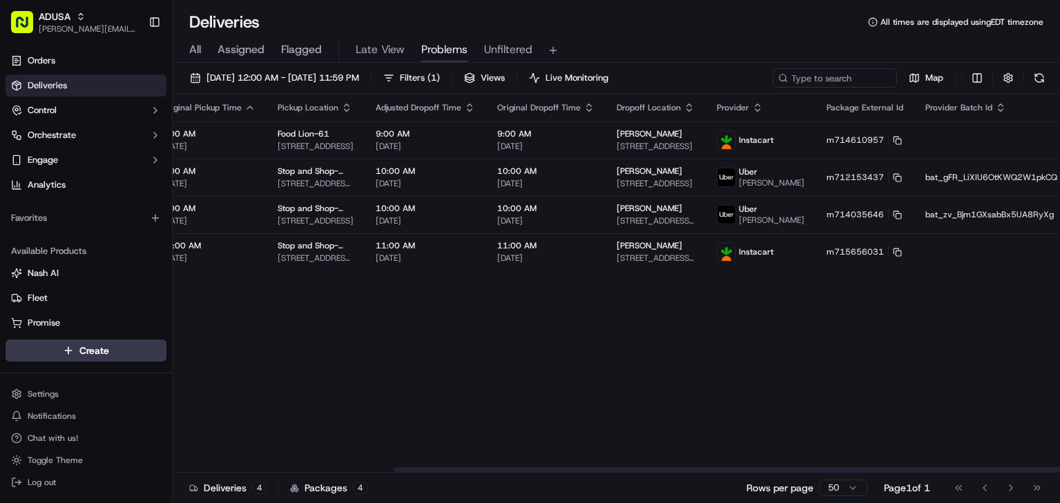
drag, startPoint x: 571, startPoint y: 324, endPoint x: 629, endPoint y: 296, distance: 64.2
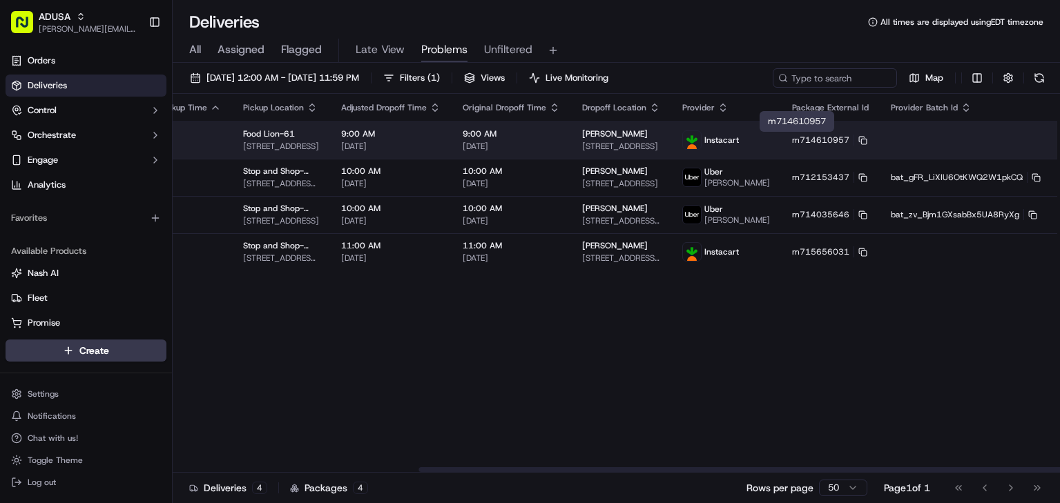
click at [835, 140] on td "m714610957" at bounding box center [830, 139] width 99 height 37
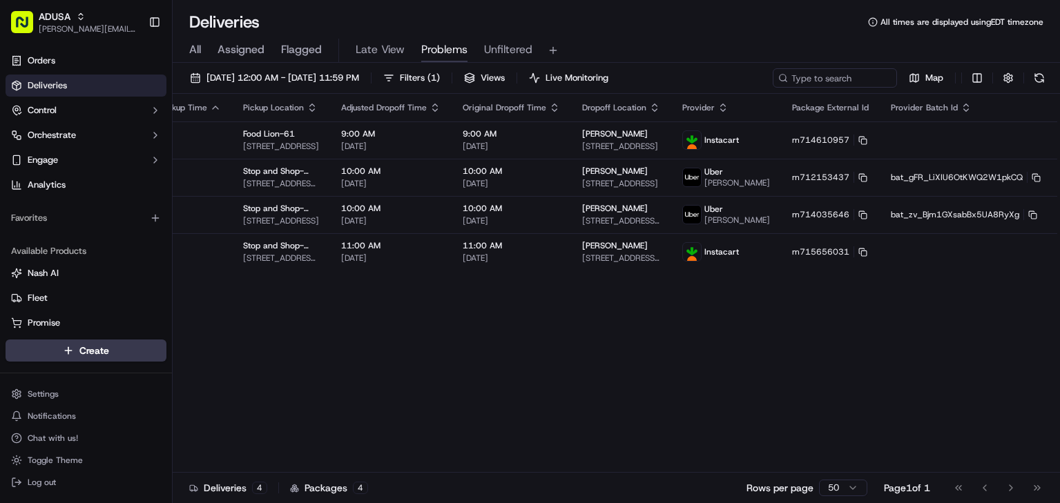
drag, startPoint x: 203, startPoint y: 464, endPoint x: 254, endPoint y: 449, distance: 53.3
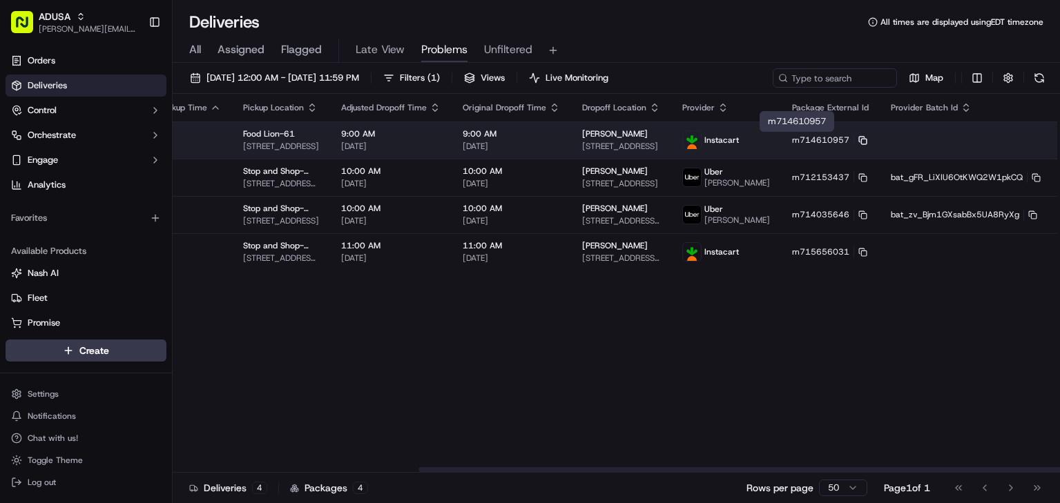
click at [858, 137] on icon at bounding box center [862, 140] width 9 height 9
click at [536, 145] on span "[DATE]" at bounding box center [510, 146] width 97 height 11
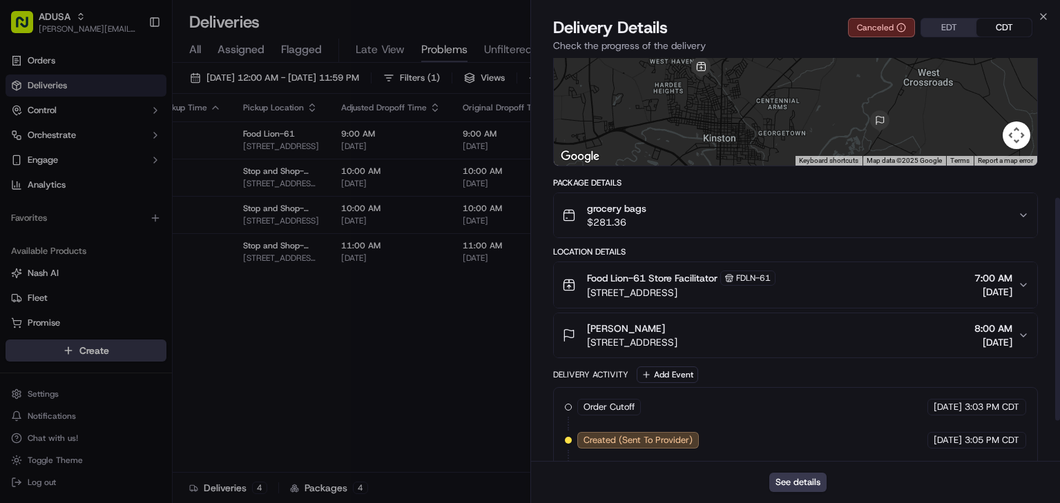
scroll to position [326, 0]
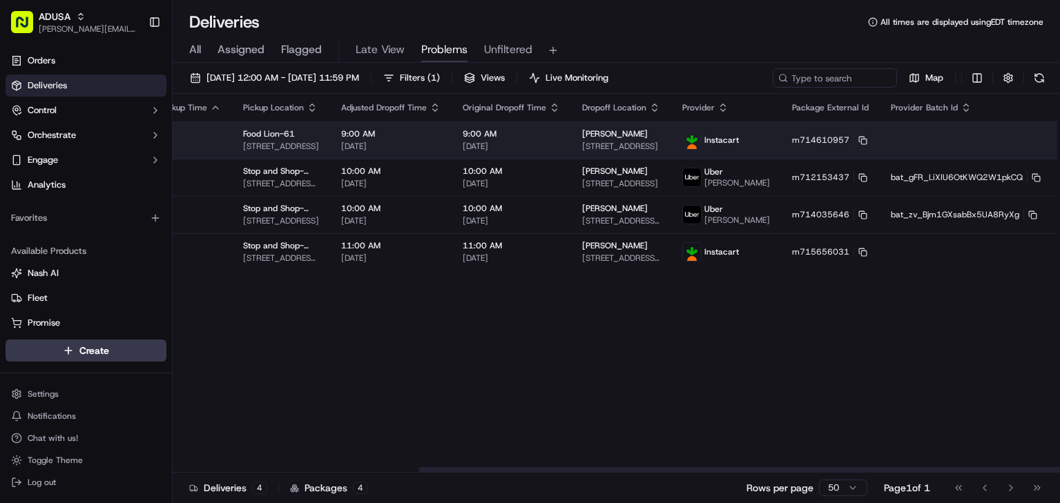
click at [1035, 137] on html "[PERSON_NAME] [PERSON_NAME][EMAIL_ADDRESS][PERSON_NAME][DOMAIN_NAME] Toggle Sid…" at bounding box center [530, 251] width 1060 height 503
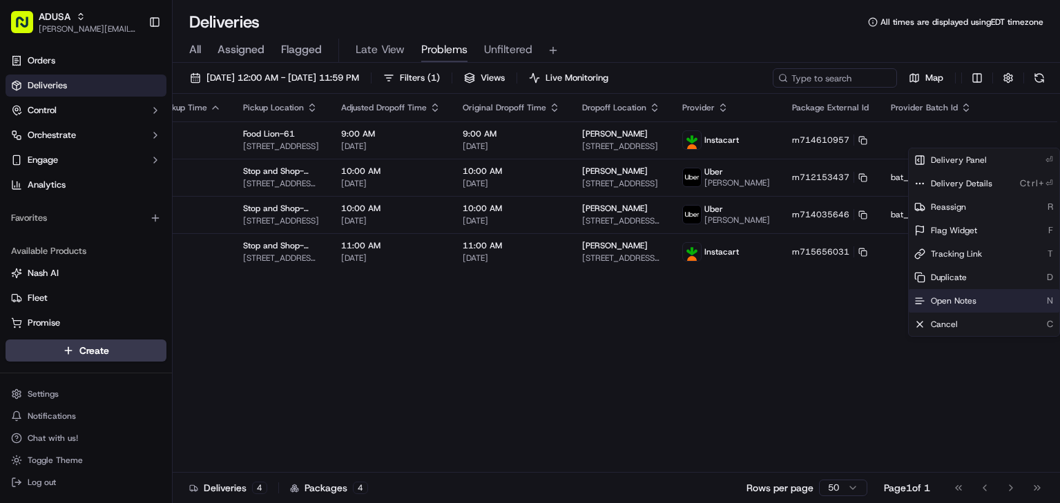
click at [980, 299] on div "Open Notes N" at bounding box center [983, 300] width 150 height 23
click at [422, 354] on div "Flag Status Adjusted Pickup Time Original Pickup Time Pickup Location Adjusted …" at bounding box center [466, 283] width 1274 height 379
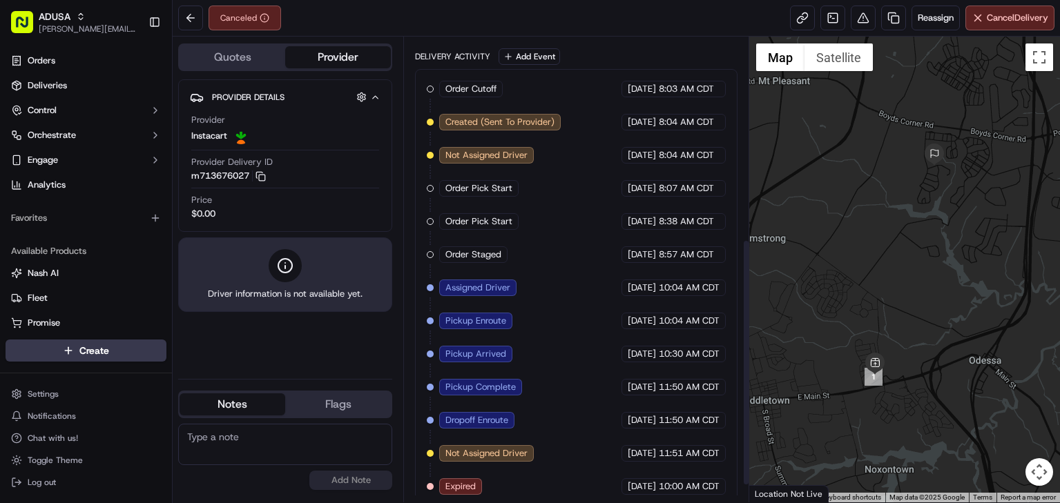
scroll to position [412, 0]
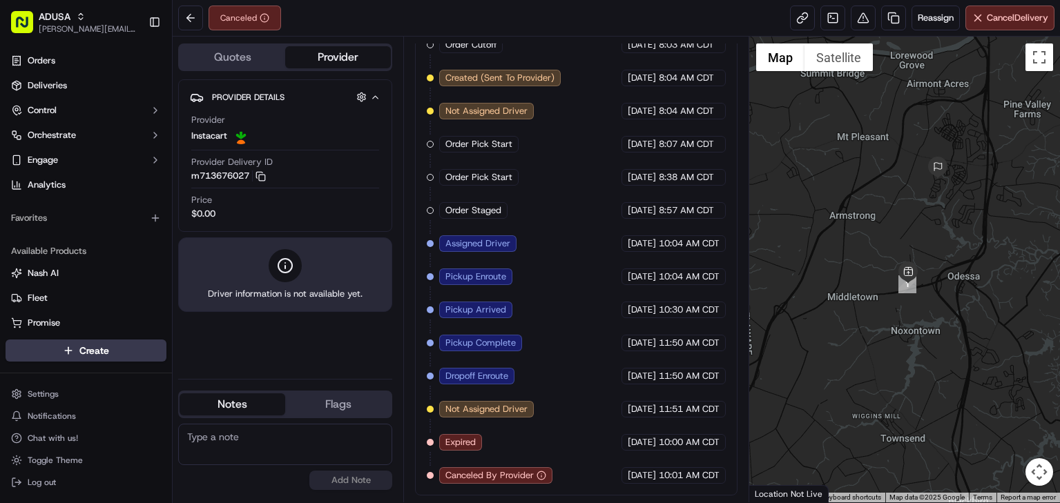
click at [378, 99] on icon "button" at bounding box center [375, 97] width 10 height 11
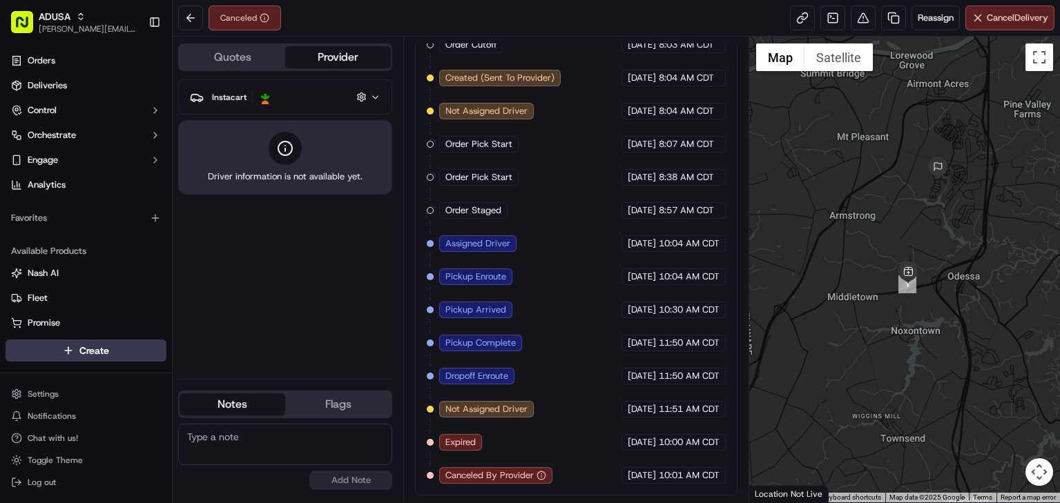
click at [378, 99] on icon "button" at bounding box center [375, 97] width 10 height 11
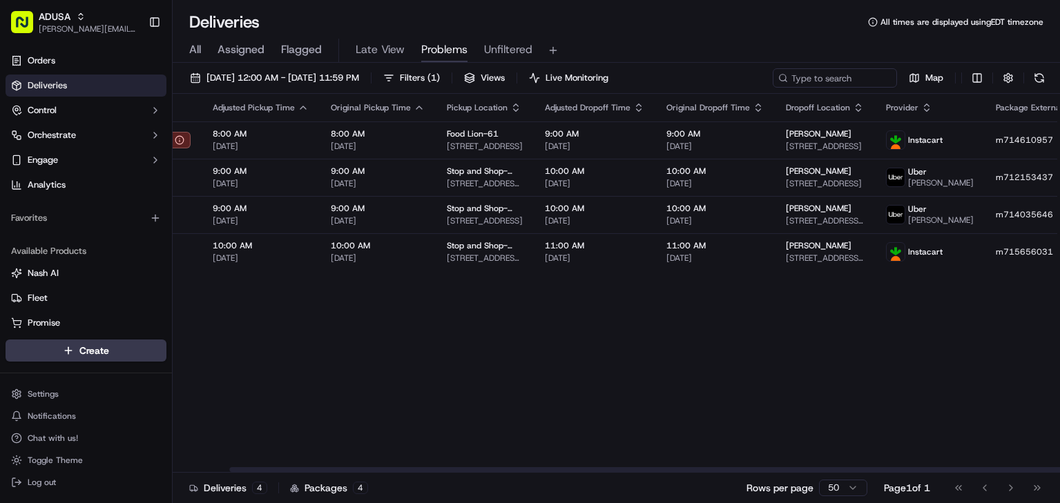
scroll to position [0, 357]
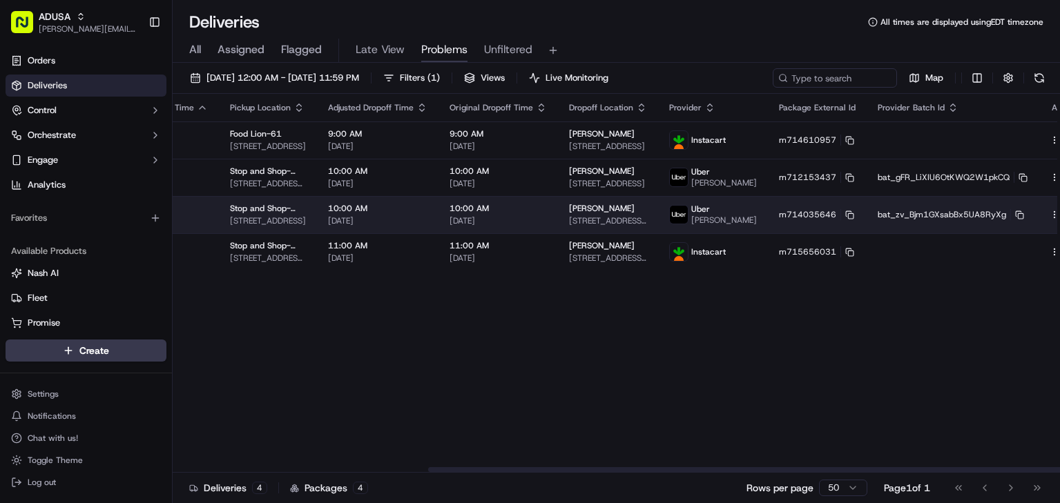
drag, startPoint x: 663, startPoint y: 360, endPoint x: 926, endPoint y: 233, distance: 292.4
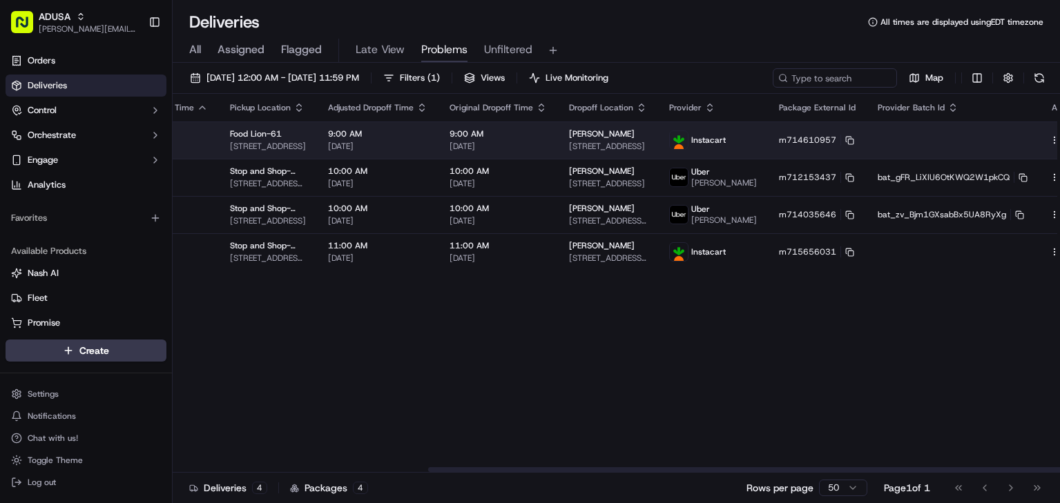
click at [1021, 138] on html "[PERSON_NAME] [PERSON_NAME][EMAIL_ADDRESS][PERSON_NAME][DOMAIN_NAME] Toggle Sid…" at bounding box center [530, 251] width 1060 height 503
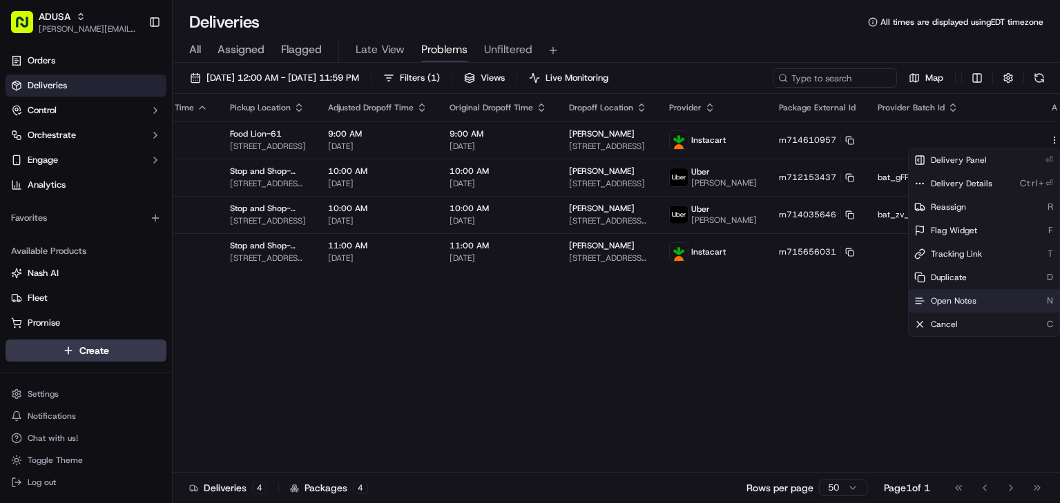
click at [979, 293] on div "Open Notes N" at bounding box center [983, 300] width 150 height 23
drag, startPoint x: 509, startPoint y: 407, endPoint x: 498, endPoint y: 409, distance: 10.6
click at [503, 410] on div "Flag Status Adjusted Pickup Time Original Pickup Time Pickup Location Adjusted …" at bounding box center [453, 283] width 1274 height 379
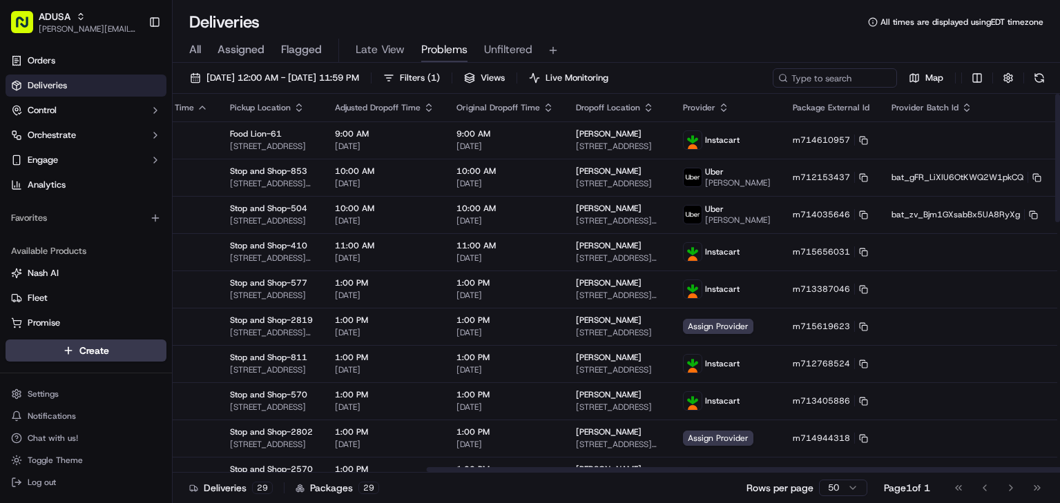
click at [629, 47] on div "All Assigned Flagged Late View Problems Unfiltered" at bounding box center [616, 51] width 887 height 24
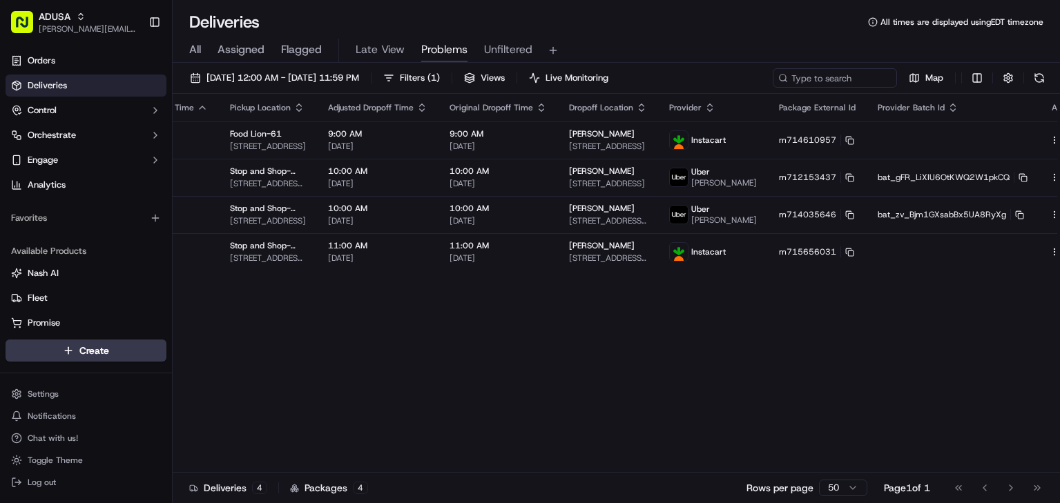
drag, startPoint x: 534, startPoint y: 49, endPoint x: 489, endPoint y: 48, distance: 44.9
drag, startPoint x: 489, startPoint y: 48, endPoint x: 422, endPoint y: 431, distance: 389.0
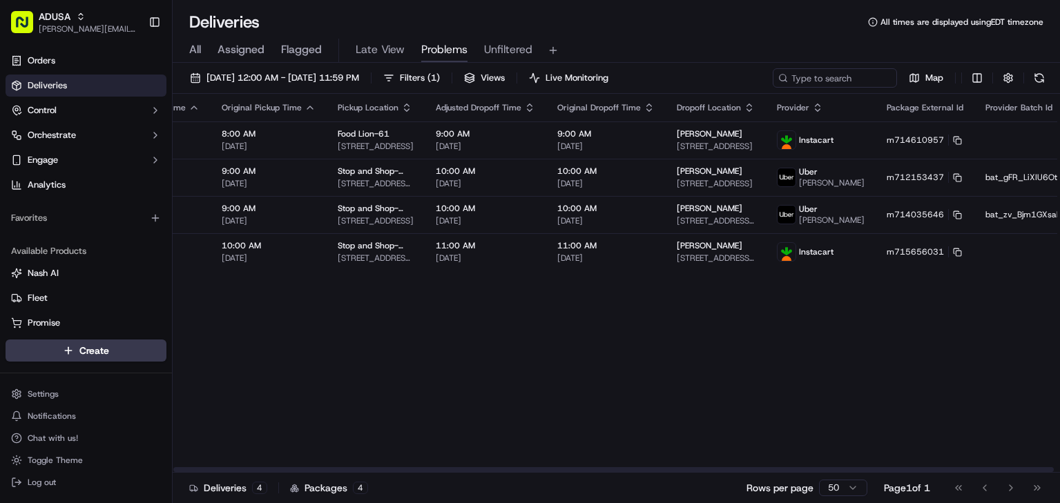
scroll to position [0, 0]
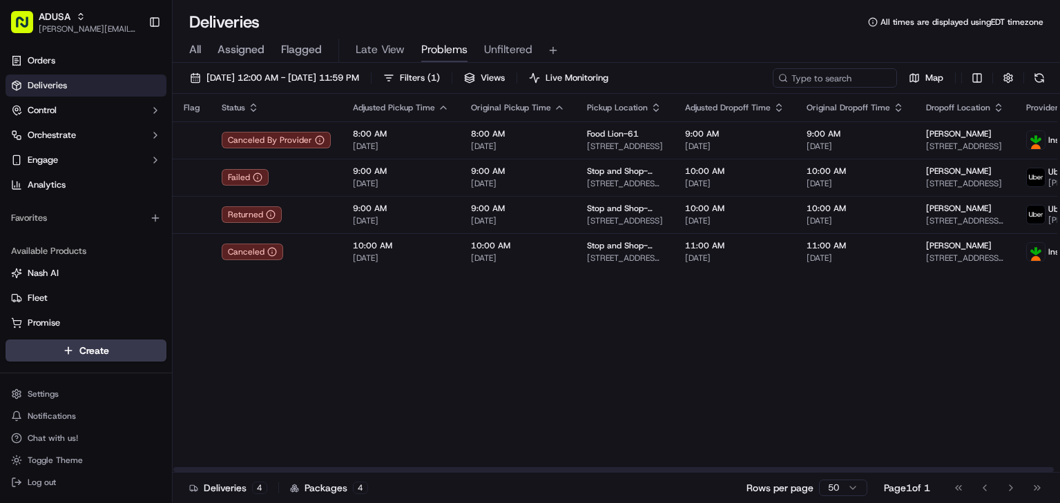
drag, startPoint x: 582, startPoint y: 411, endPoint x: 353, endPoint y: 364, distance: 233.8
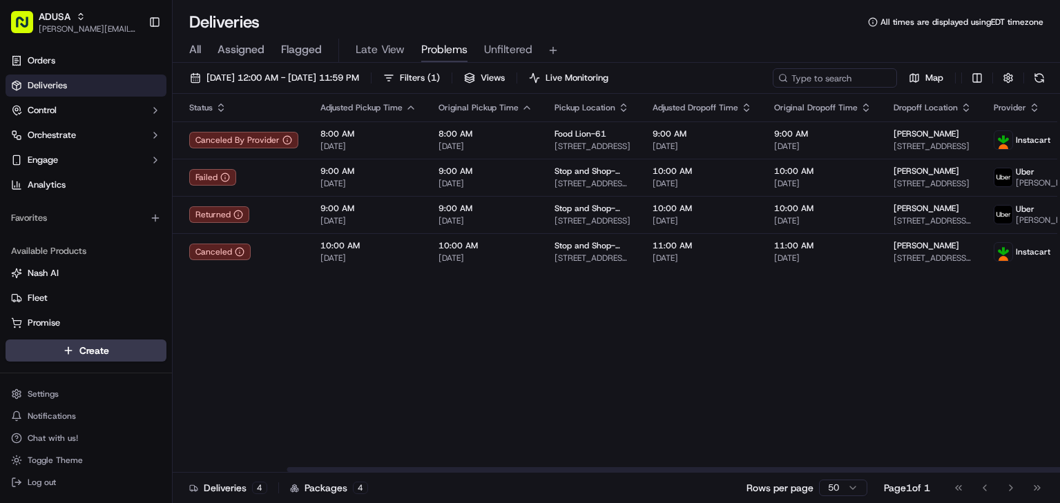
scroll to position [0, 357]
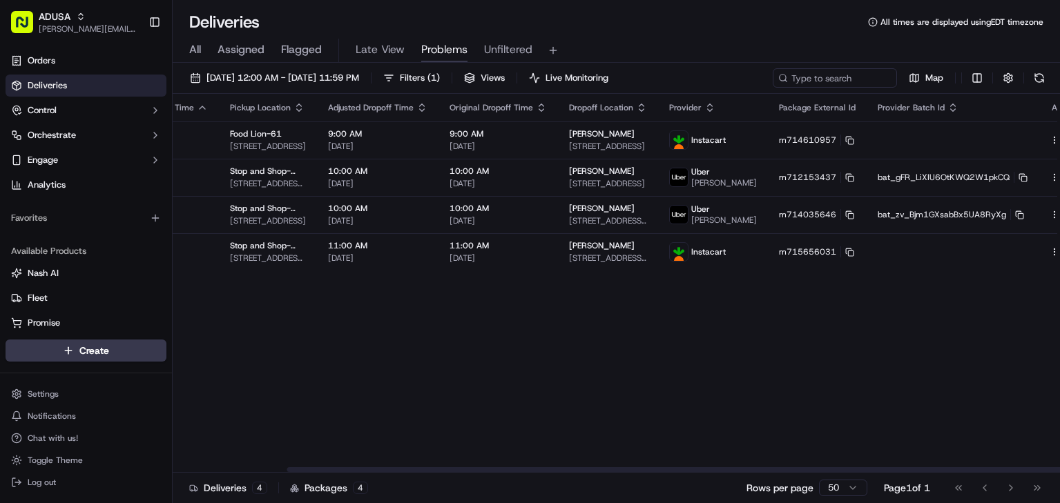
drag, startPoint x: 375, startPoint y: 358, endPoint x: 600, endPoint y: 324, distance: 227.4
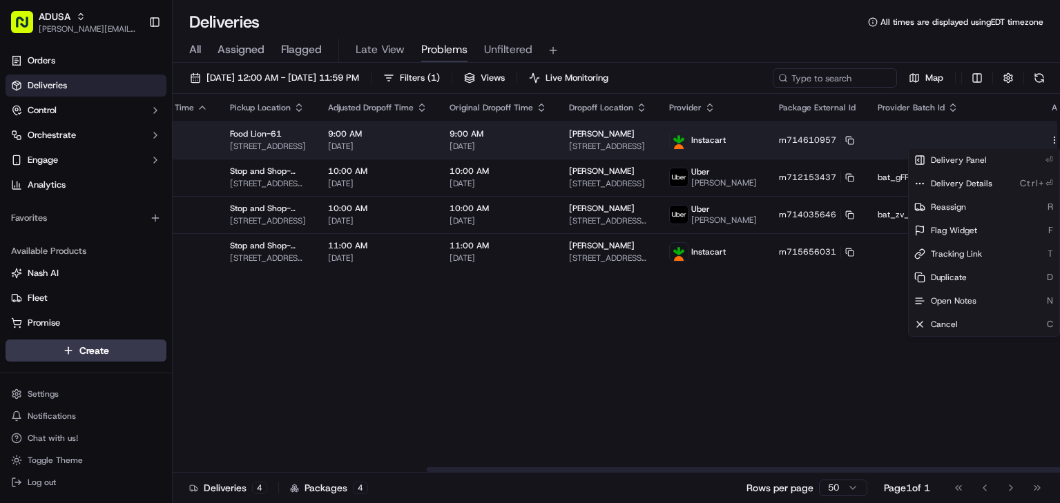
click at [1021, 144] on html "[PERSON_NAME] [PERSON_NAME][EMAIL_ADDRESS][PERSON_NAME][DOMAIN_NAME] Toggle Sid…" at bounding box center [530, 251] width 1060 height 503
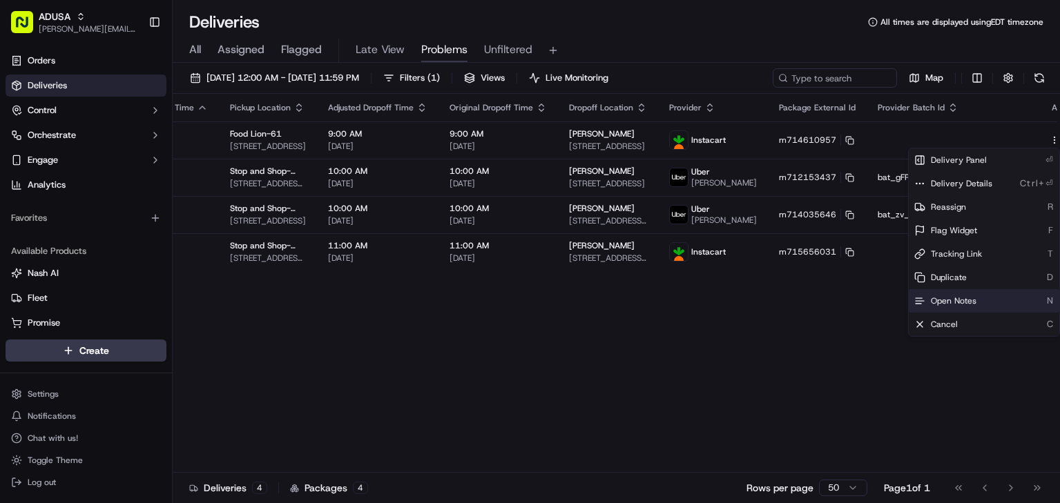
click at [974, 302] on span "Open Notes" at bounding box center [953, 300] width 46 height 11
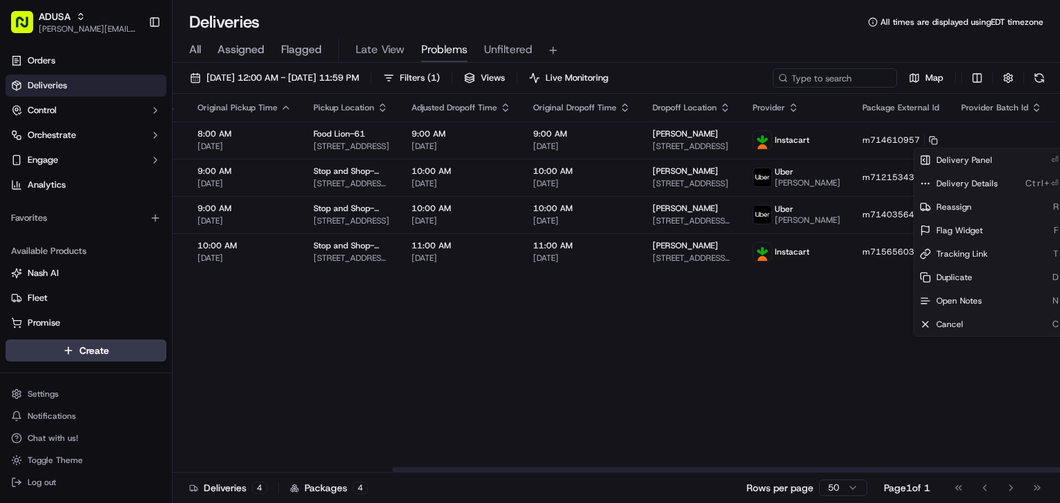
scroll to position [0, 0]
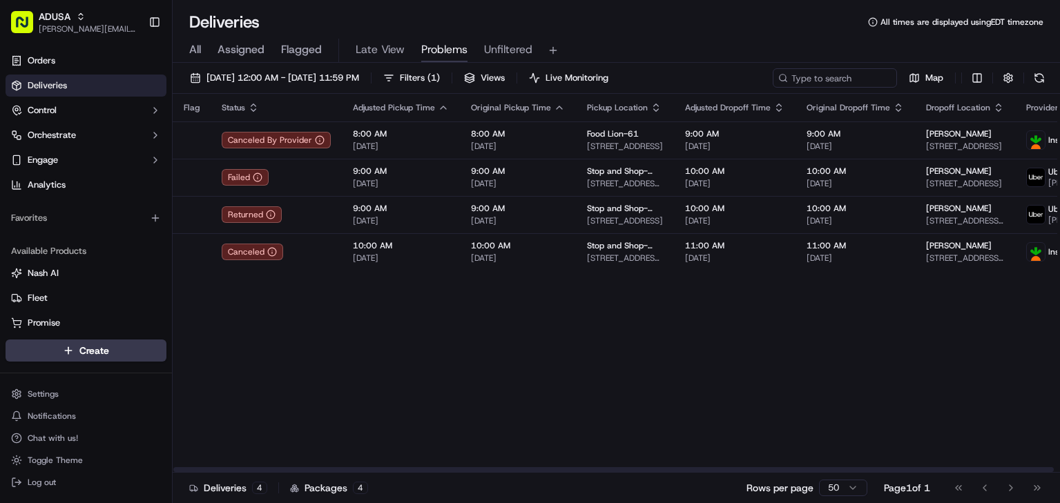
drag, startPoint x: 681, startPoint y: 335, endPoint x: 423, endPoint y: 296, distance: 261.1
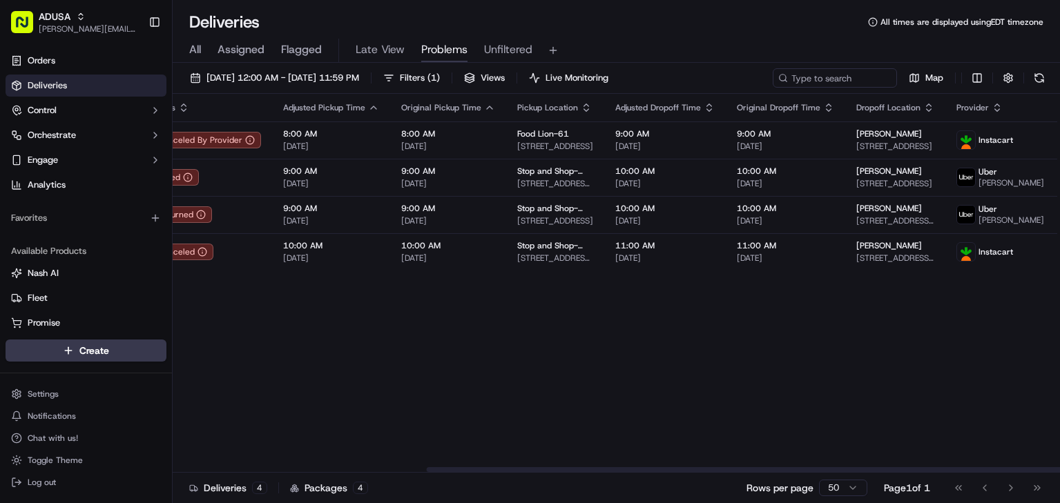
scroll to position [0, 357]
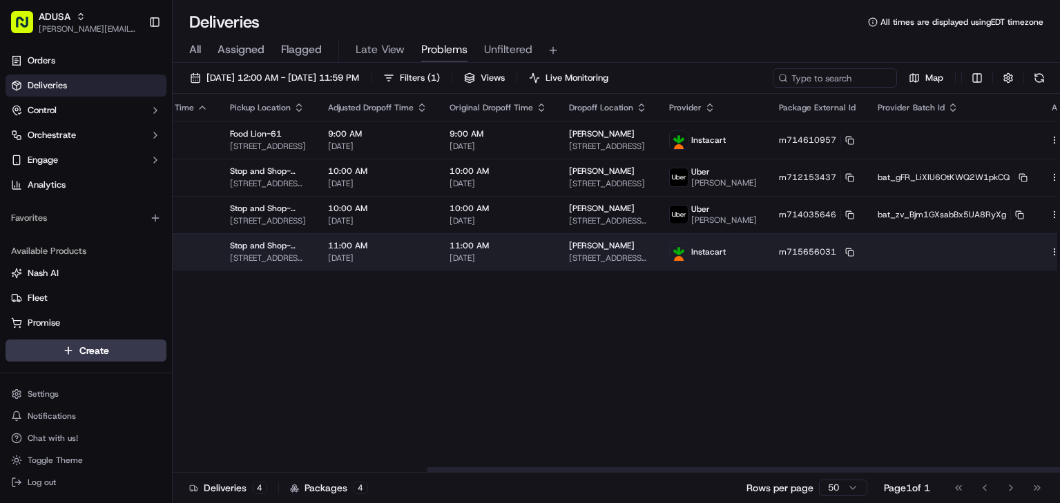
drag, startPoint x: 446, startPoint y: 336, endPoint x: 826, endPoint y: 257, distance: 388.5
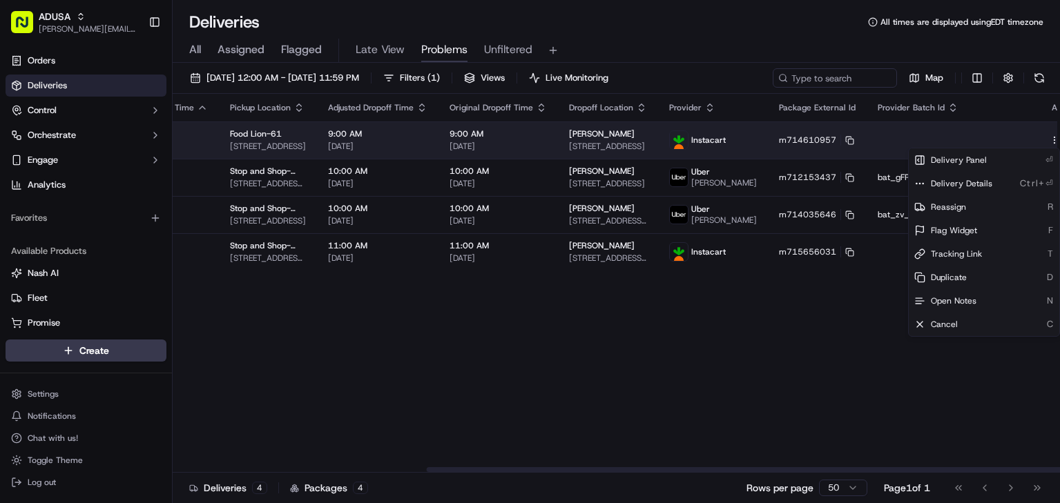
click at [1021, 139] on html "[PERSON_NAME] [PERSON_NAME][EMAIL_ADDRESS][PERSON_NAME][DOMAIN_NAME] Toggle Sid…" at bounding box center [530, 251] width 1060 height 503
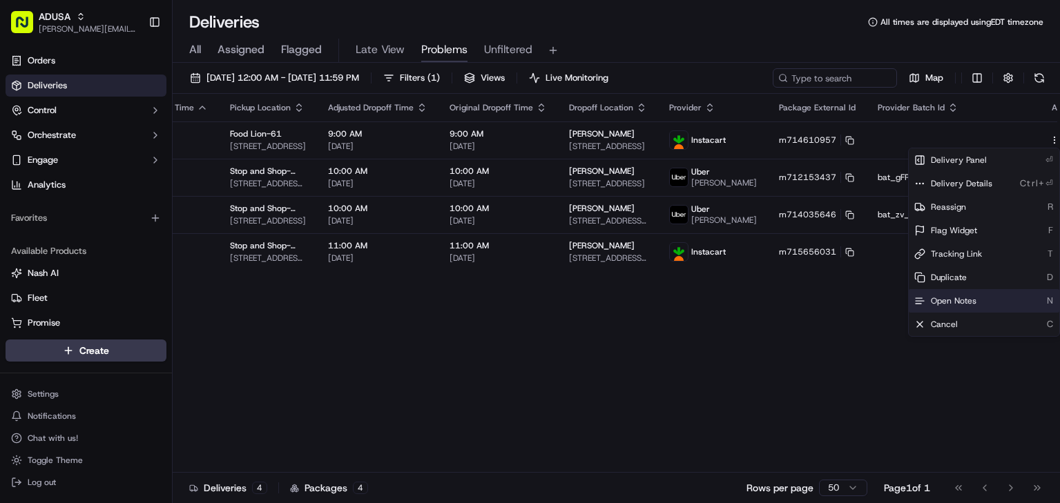
click at [963, 302] on span "Open Notes" at bounding box center [953, 300] width 46 height 11
click at [812, 369] on div "Flag Status Adjusted Pickup Time Original Pickup Time Pickup Location Adjusted …" at bounding box center [453, 283] width 1274 height 379
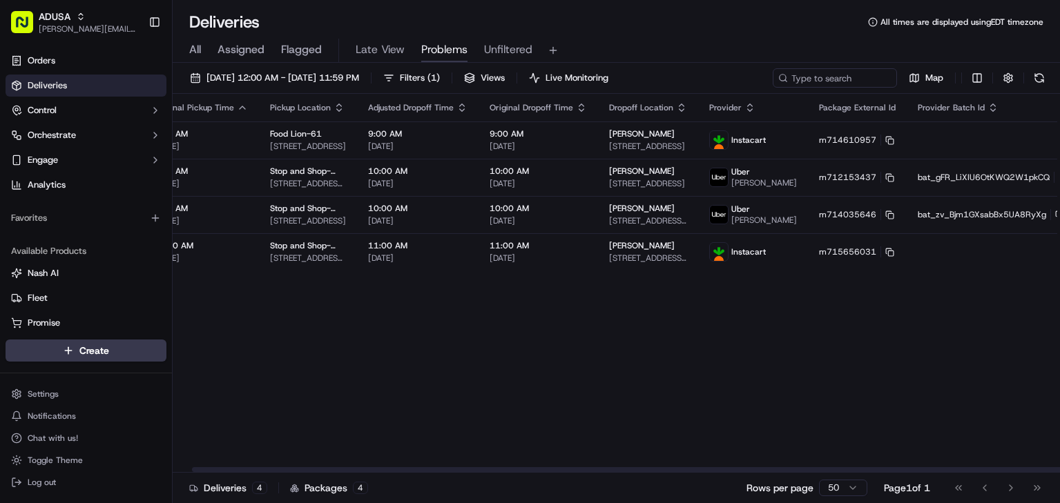
scroll to position [0, 0]
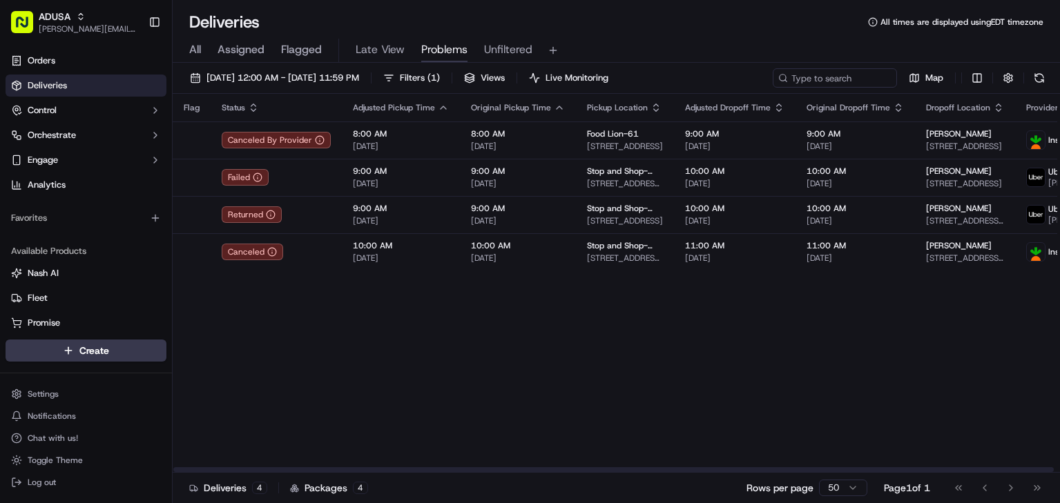
drag, startPoint x: 846, startPoint y: 385, endPoint x: 587, endPoint y: 310, distance: 269.6
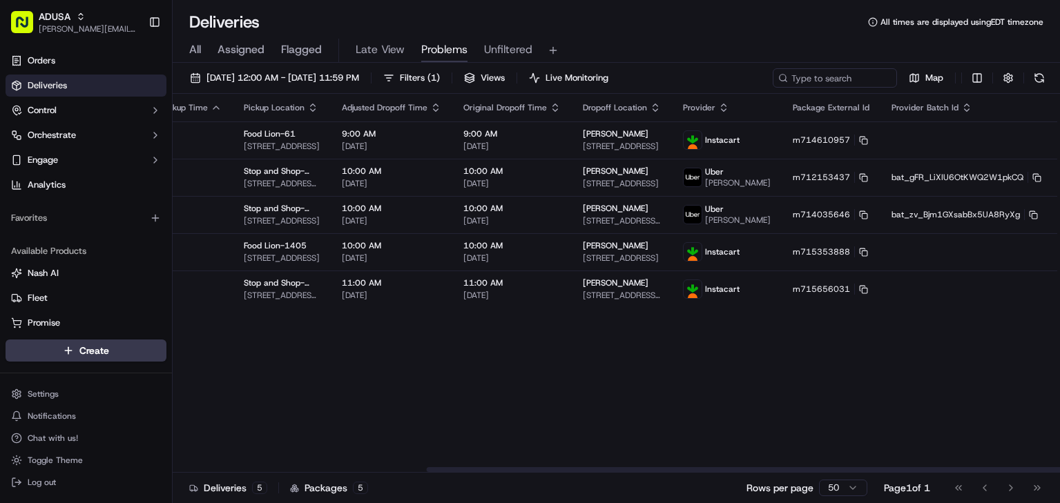
scroll to position [0, 357]
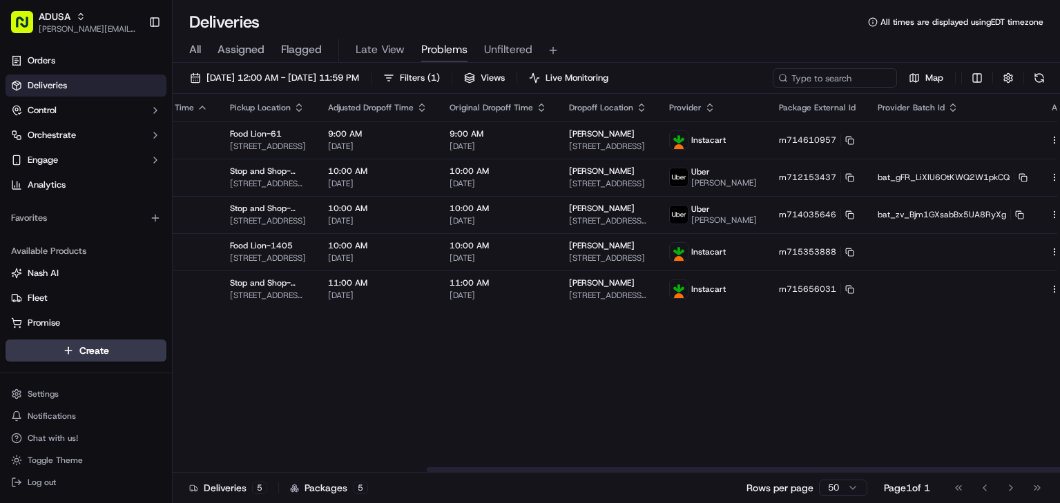
drag, startPoint x: 389, startPoint y: 371, endPoint x: 531, endPoint y: 362, distance: 143.2
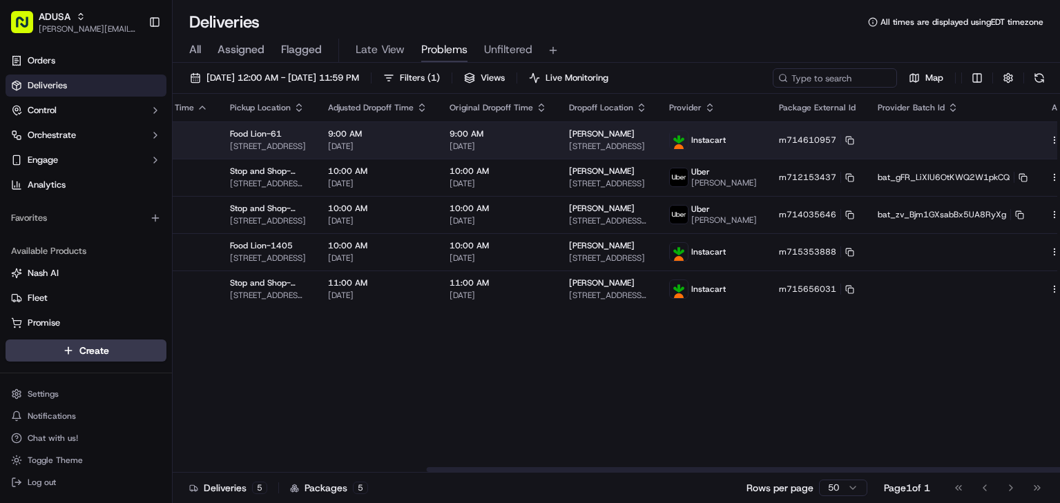
click at [1023, 141] on html "ADUSA james.swiontek@adusa.com Toggle Sidebar Orders Deliveries Control Orchest…" at bounding box center [530, 251] width 1060 height 503
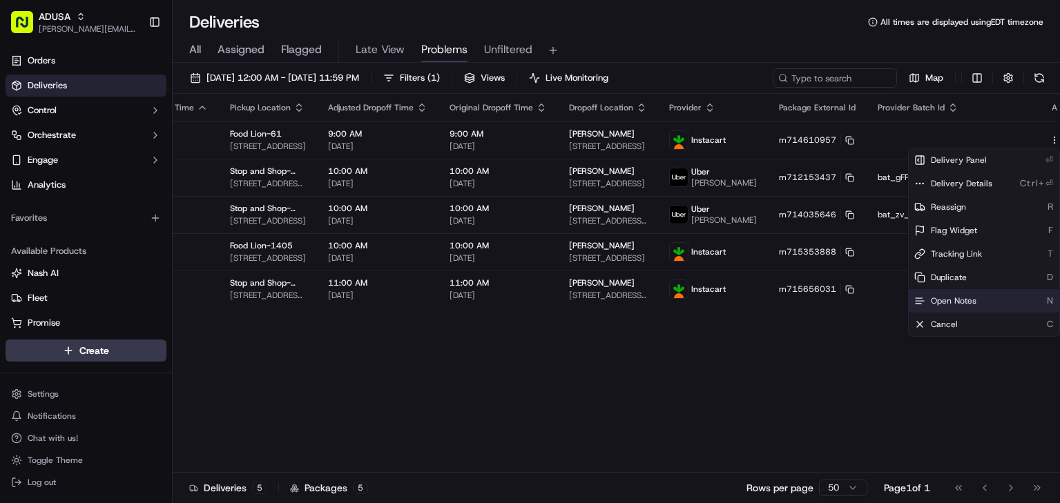
click at [968, 302] on span "Open Notes" at bounding box center [953, 300] width 46 height 11
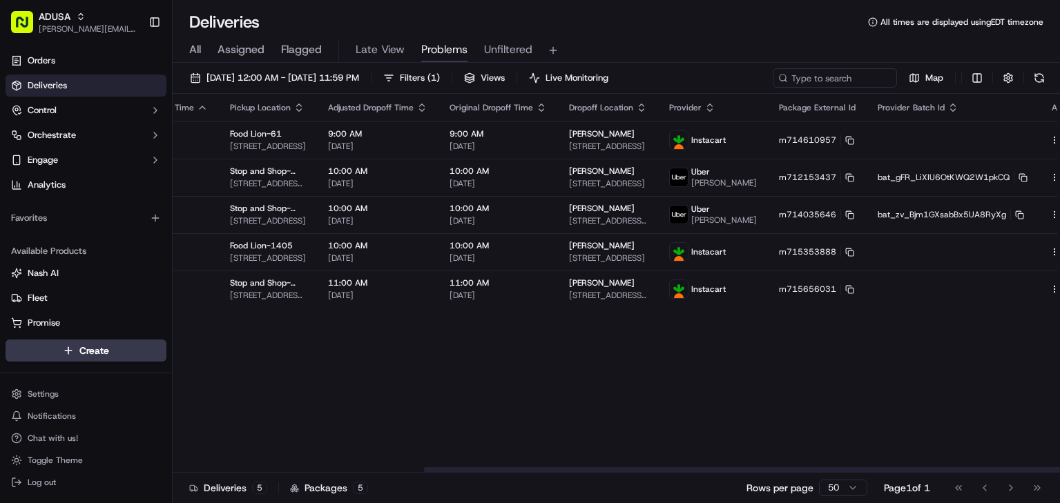
drag, startPoint x: 897, startPoint y: 380, endPoint x: 993, endPoint y: 355, distance: 98.6
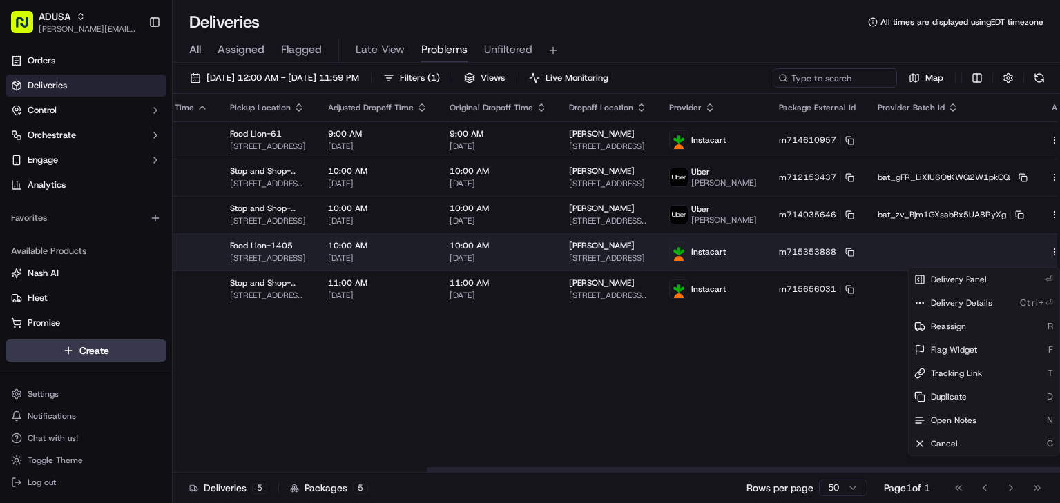
click at [1019, 262] on html "ADUSA james.swiontek@adusa.com Toggle Sidebar Orders Deliveries Control Orchest…" at bounding box center [530, 251] width 1060 height 503
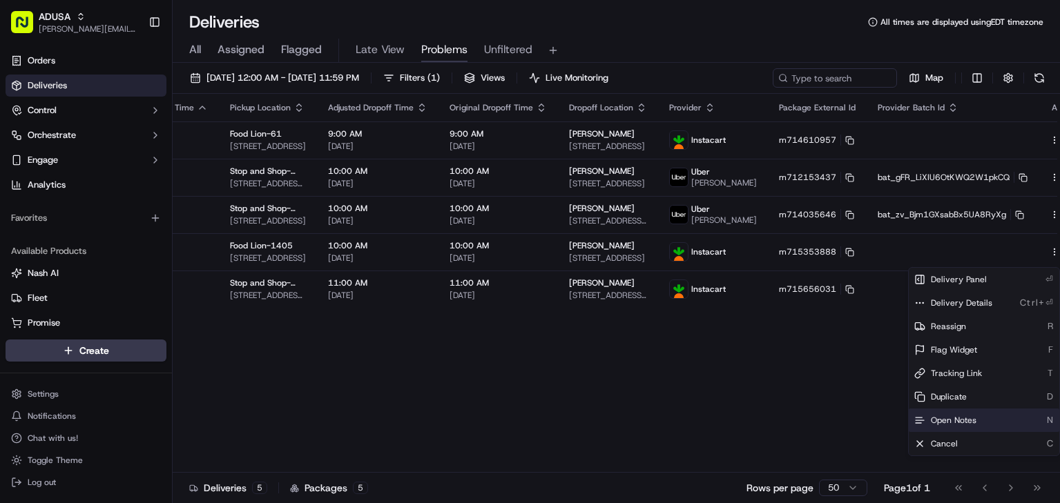
click at [979, 419] on div "Open Notes N" at bounding box center [983, 420] width 150 height 23
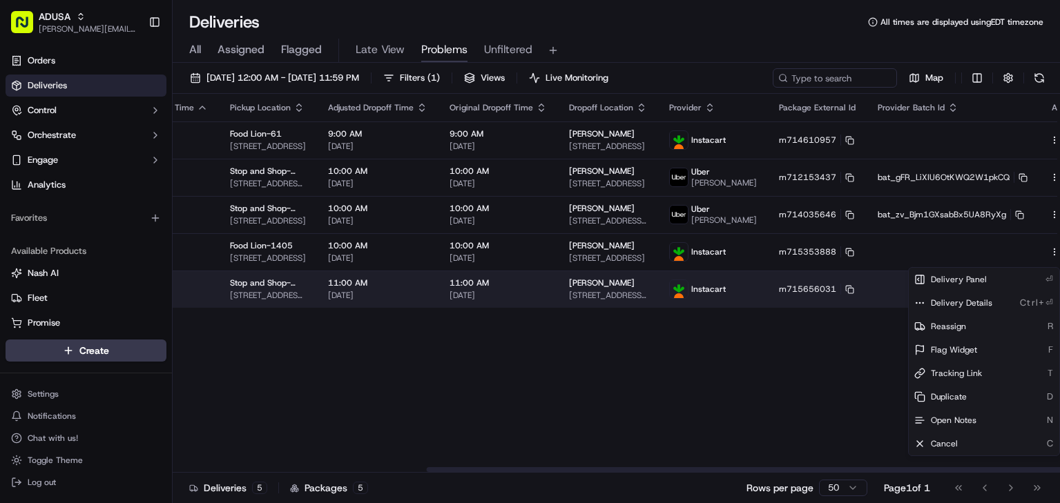
scroll to position [0, 0]
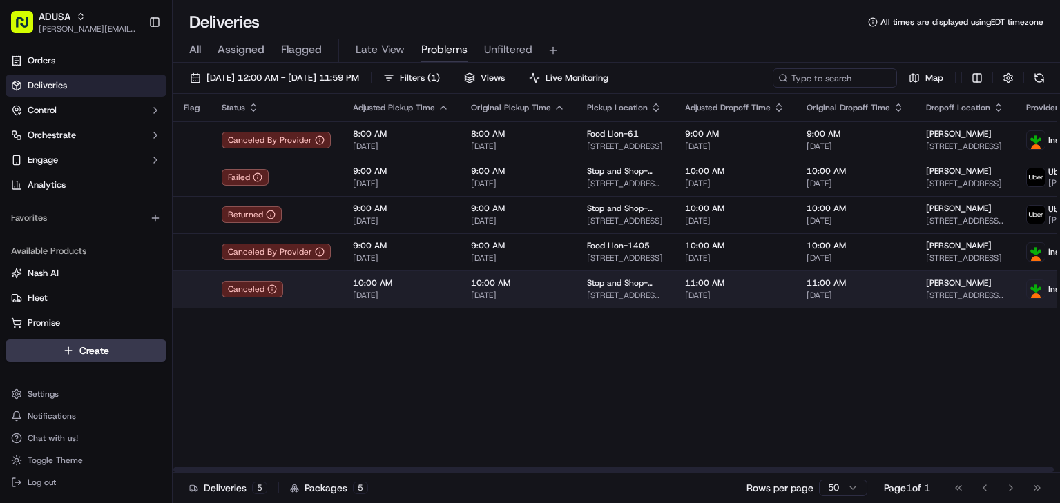
drag, startPoint x: 812, startPoint y: 369, endPoint x: 485, endPoint y: 286, distance: 336.8
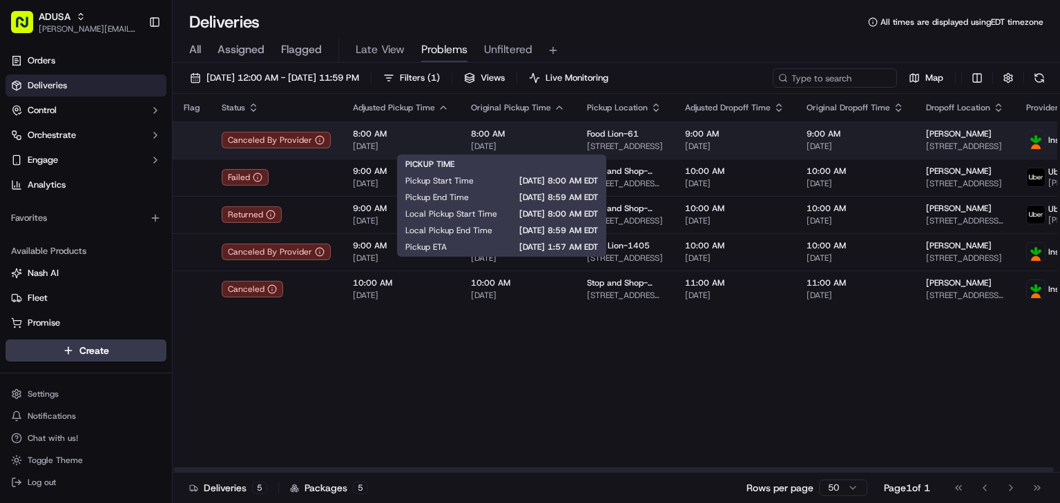
click at [529, 135] on span "8:00 AM" at bounding box center [518, 133] width 94 height 11
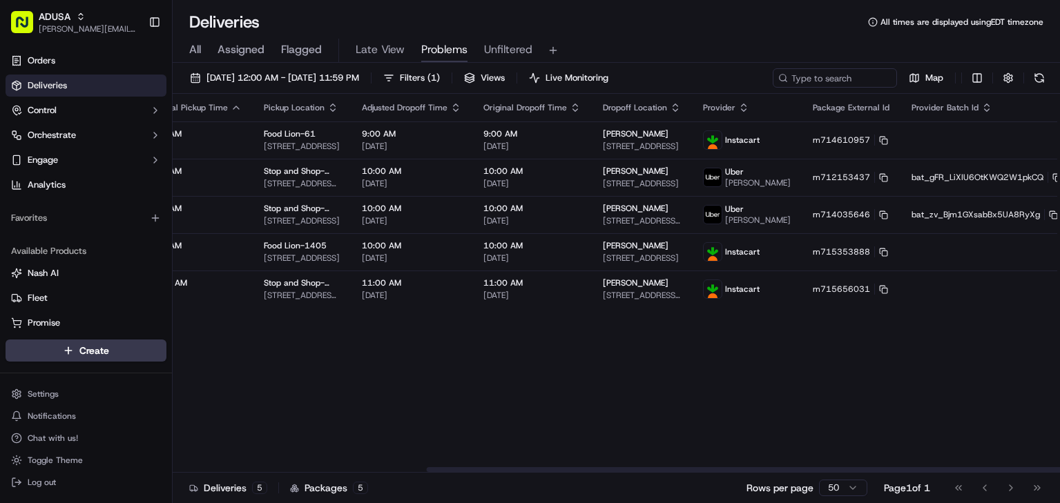
scroll to position [0, 357]
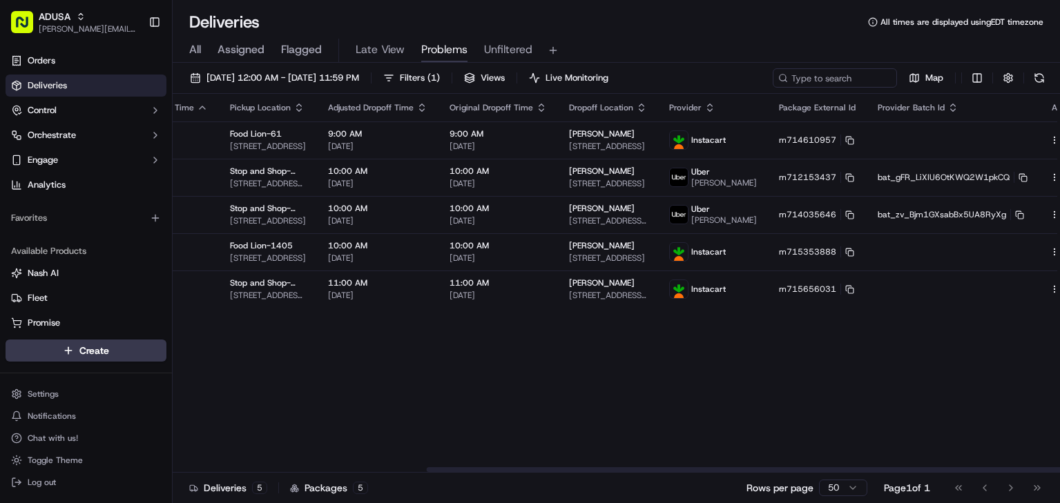
drag, startPoint x: 445, startPoint y: 394, endPoint x: 716, endPoint y: 387, distance: 270.7
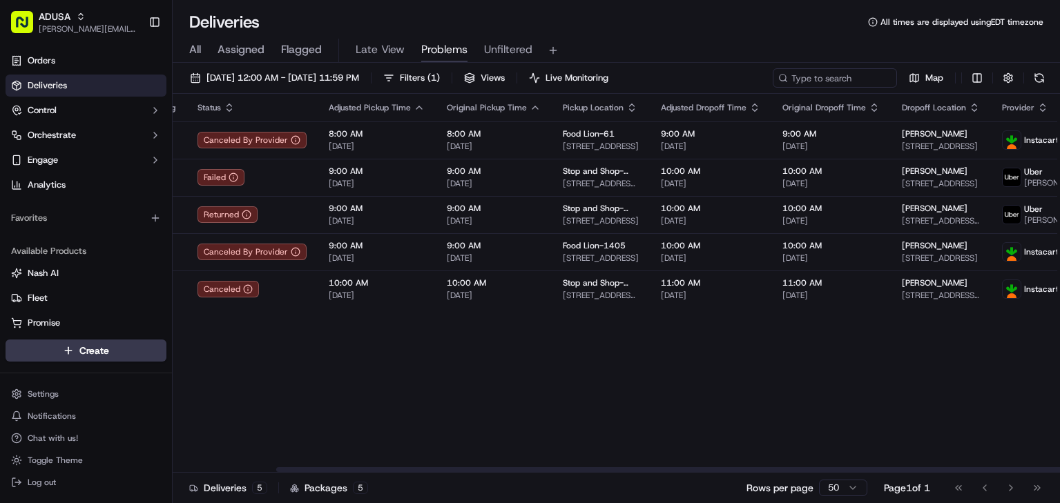
scroll to position [0, 0]
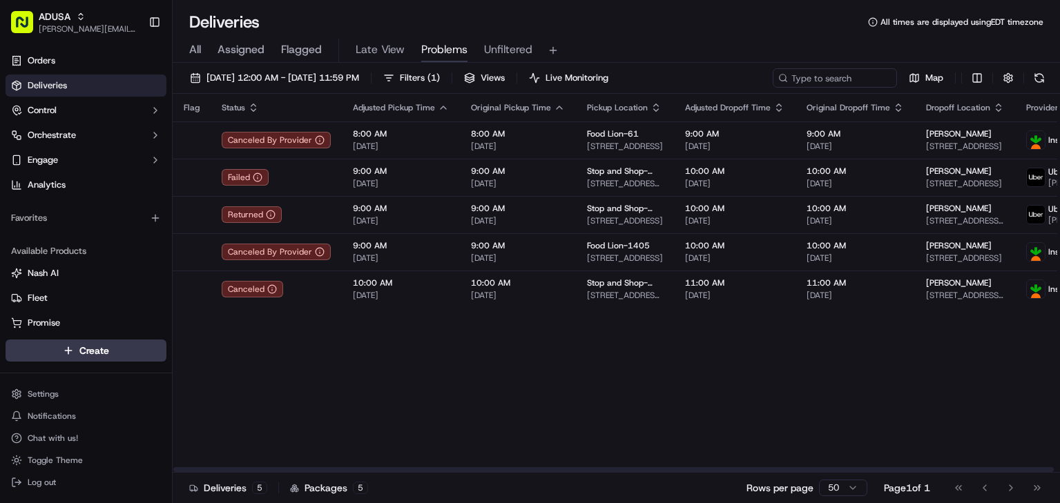
drag, startPoint x: 790, startPoint y: 394, endPoint x: 677, endPoint y: 375, distance: 114.7
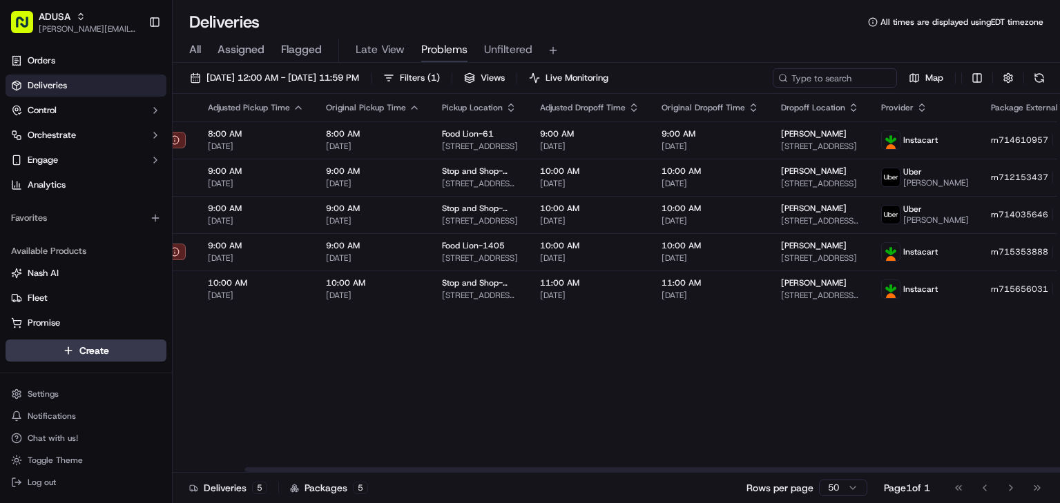
scroll to position [0, 357]
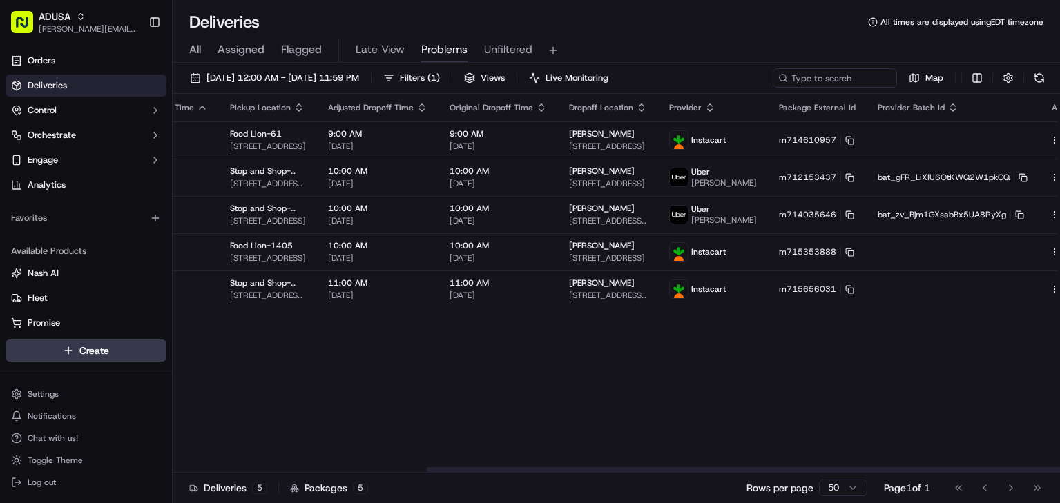
drag, startPoint x: 567, startPoint y: 371, endPoint x: 806, endPoint y: 362, distance: 238.3
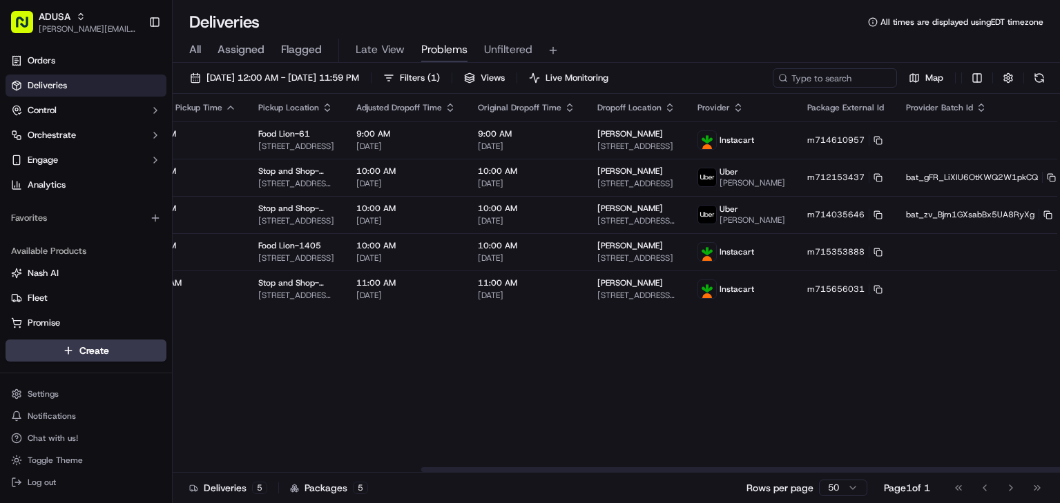
scroll to position [0, 0]
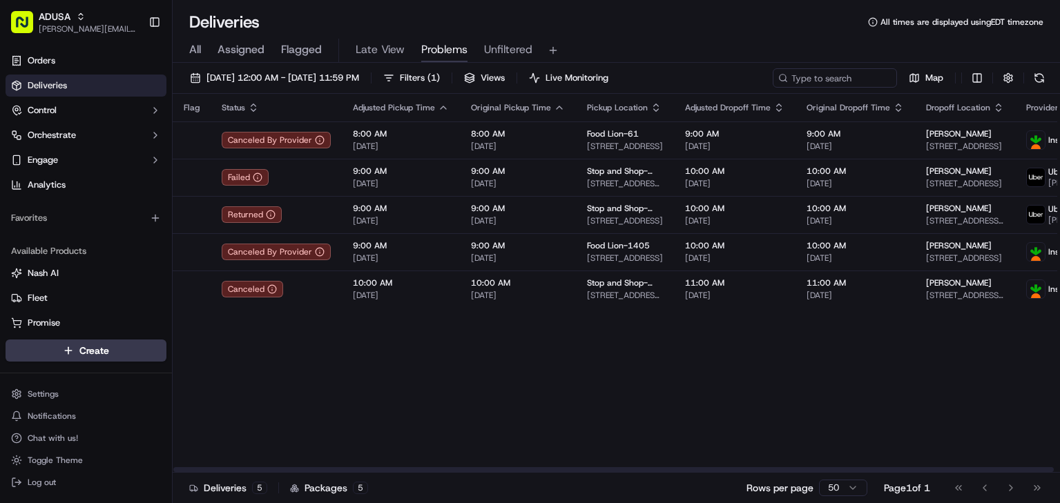
drag, startPoint x: 828, startPoint y: 421, endPoint x: 612, endPoint y: 422, distance: 215.4
